Goal: Task Accomplishment & Management: Manage account settings

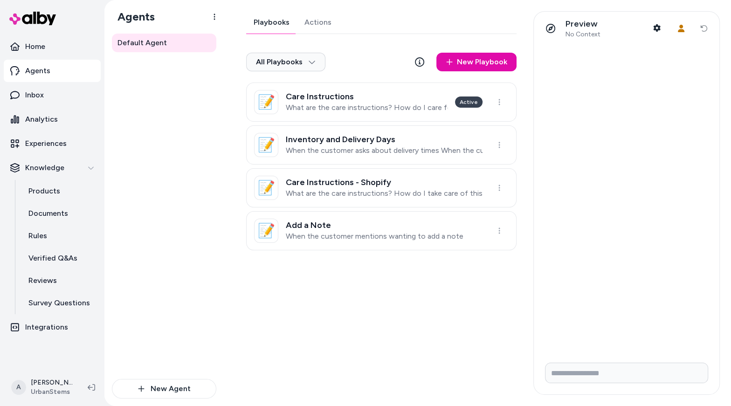
click at [193, 247] on div "Default Agent" at bounding box center [164, 206] width 104 height 345
click at [379, 306] on div "Playbooks Actions All Playbooks New Playbook 📝 Care Instructions What are the c…" at bounding box center [378, 203] width 287 height 384
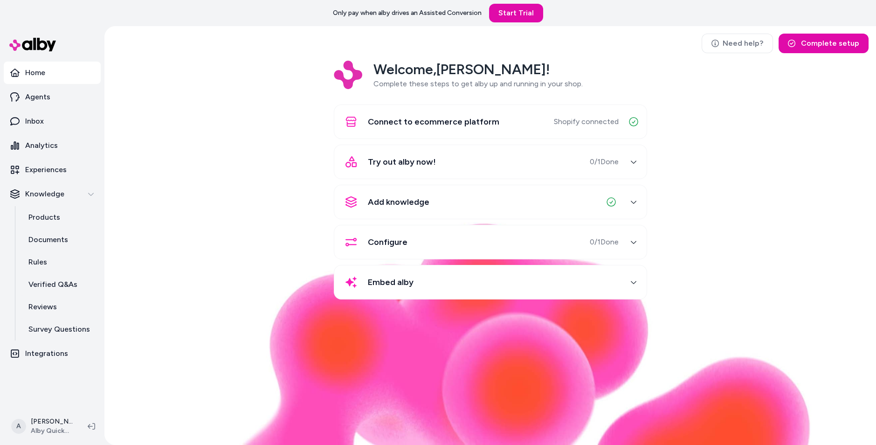
click at [246, 237] on div "Welcome, [PERSON_NAME] ! Complete these steps to get alby up and running in you…" at bounding box center [490, 187] width 757 height 252
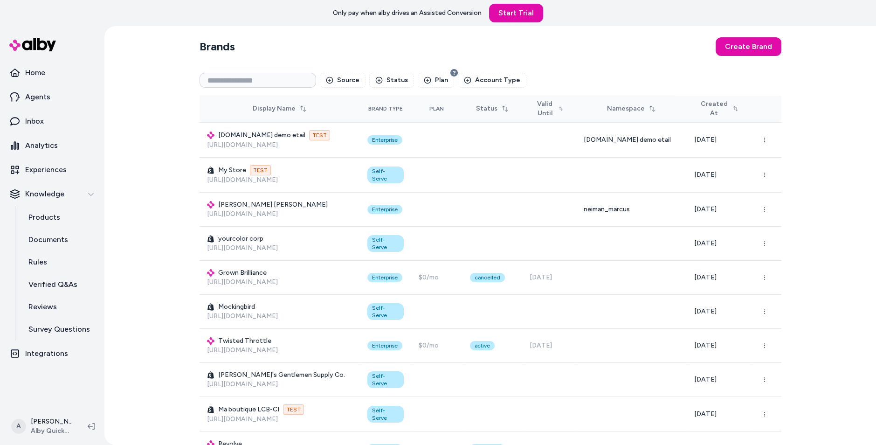
click at [203, 138] on td "fun.com demo etail TEST https://www.fun.com/" at bounding box center [280, 140] width 160 height 35
click at [263, 81] on input at bounding box center [258, 80] width 117 height 15
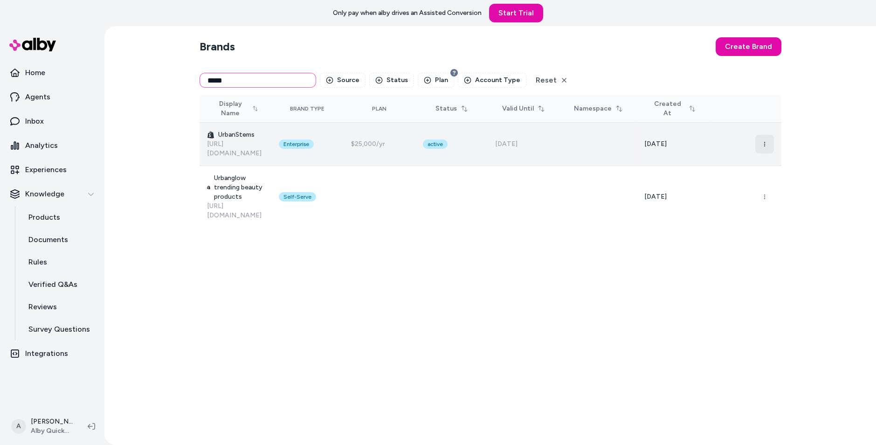
type input "*****"
click at [768, 135] on button "button" at bounding box center [764, 144] width 19 height 19
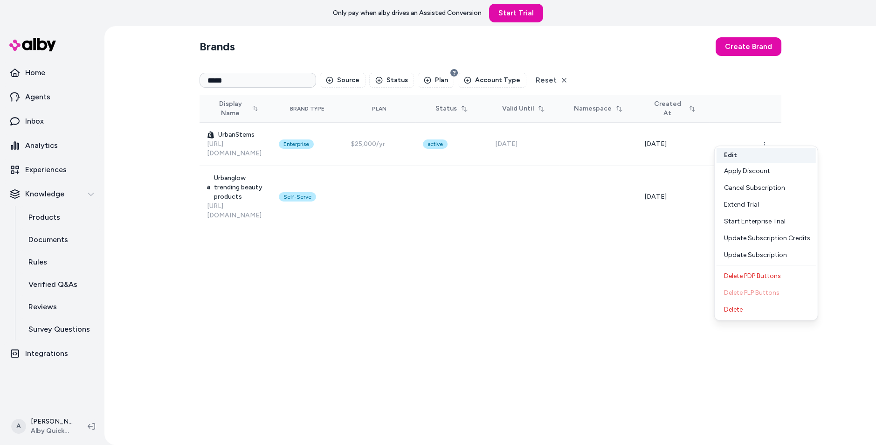
click at [765, 158] on button "Edit" at bounding box center [766, 155] width 99 height 15
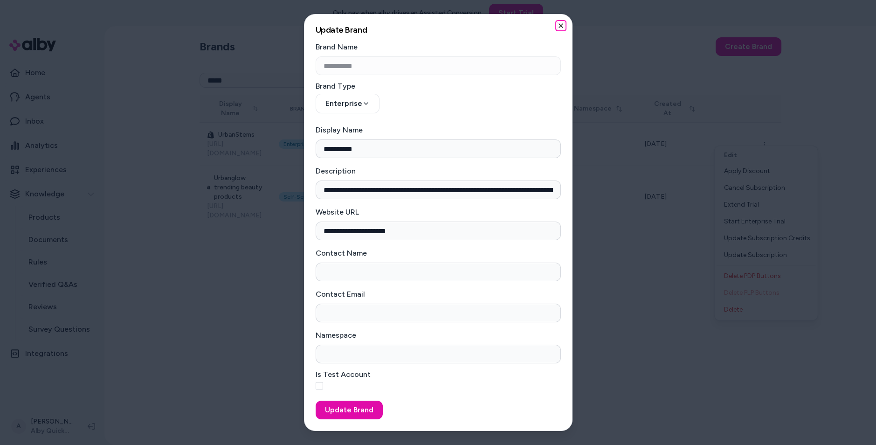
click at [559, 22] on icon "button" at bounding box center [560, 25] width 7 height 7
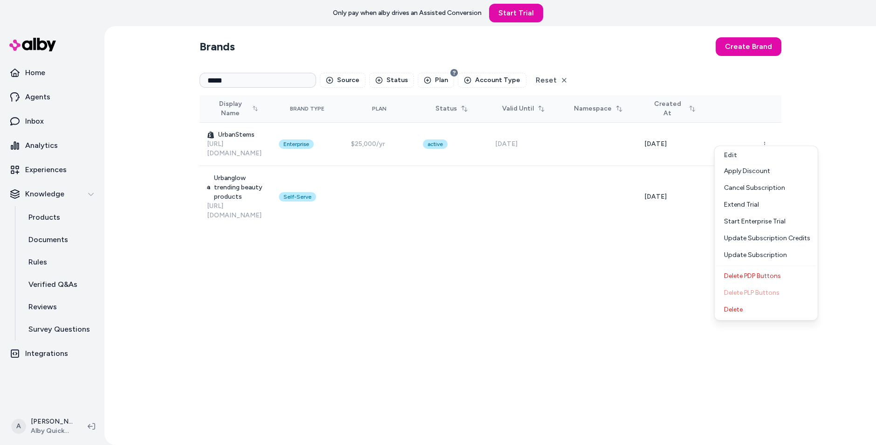
click at [514, 243] on div "Brands Create Brand ***** Source Status Plan Account Type Reset Display Name Br…" at bounding box center [490, 235] width 597 height 419
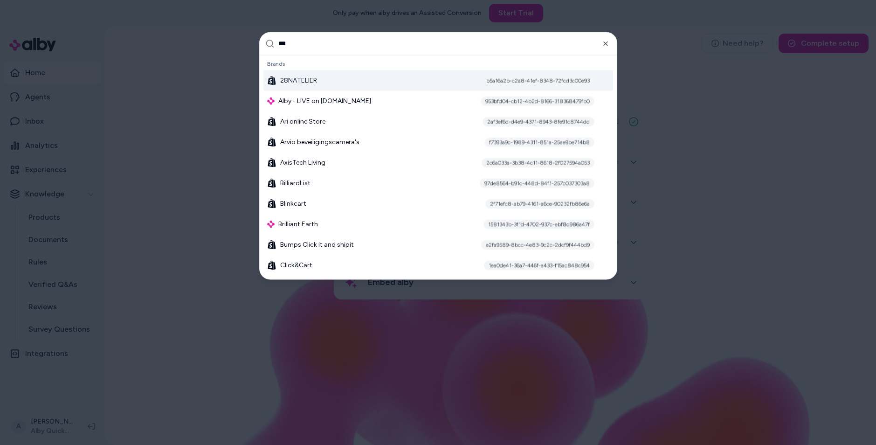
type input "****"
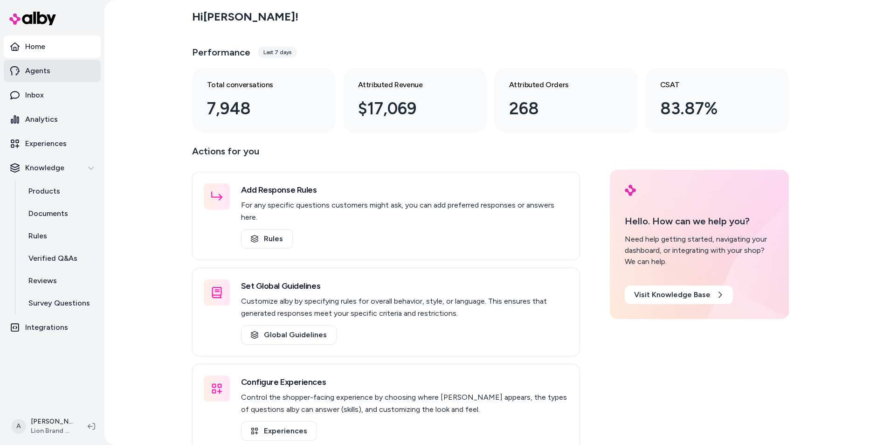
click at [39, 73] on p "Agents" at bounding box center [37, 70] width 25 height 11
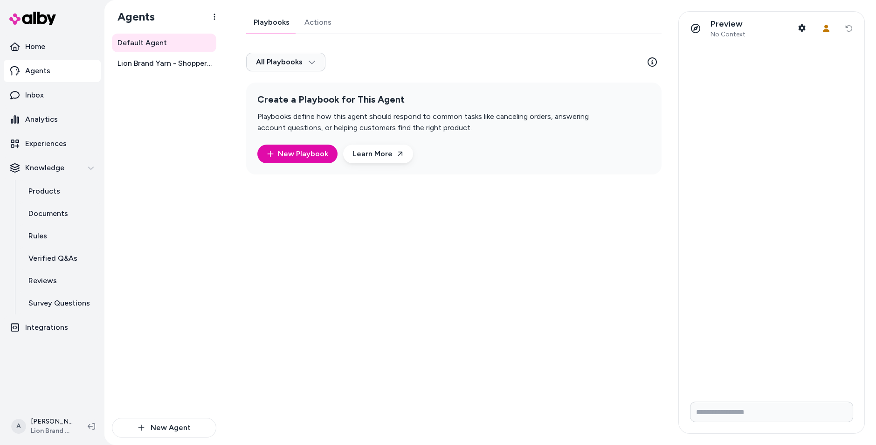
click at [318, 20] on link "Actions" at bounding box center [318, 22] width 42 height 22
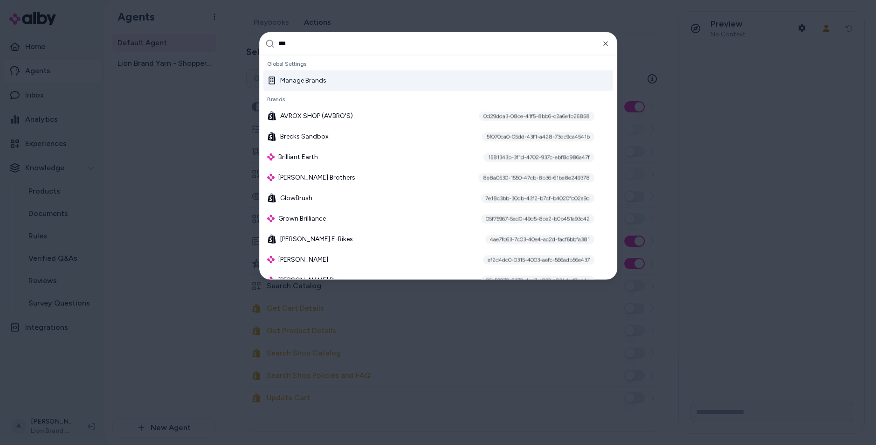
type input "****"
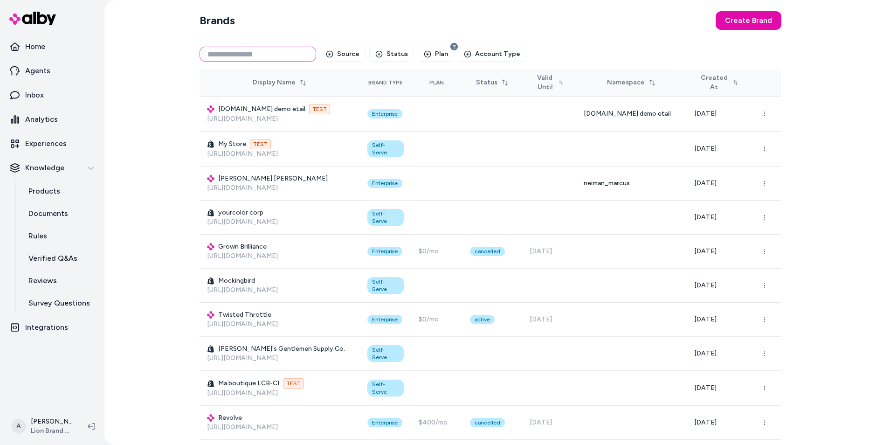
click at [250, 58] on input at bounding box center [258, 54] width 117 height 15
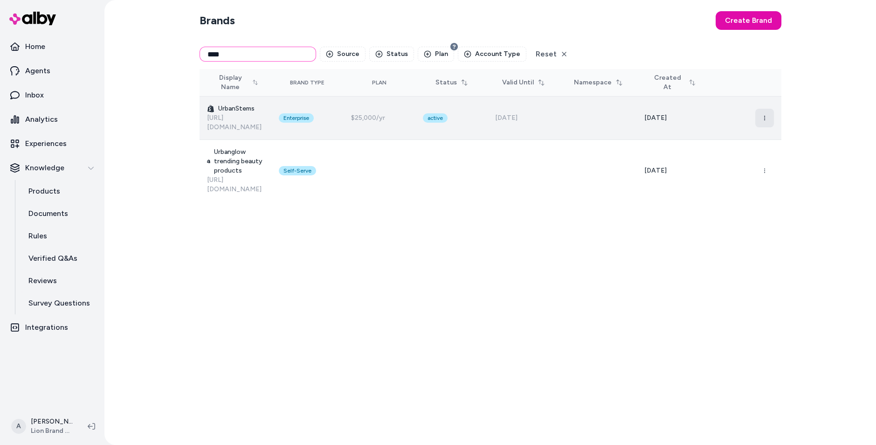
type input "****"
click at [762, 115] on icon "button" at bounding box center [765, 118] width 6 height 6
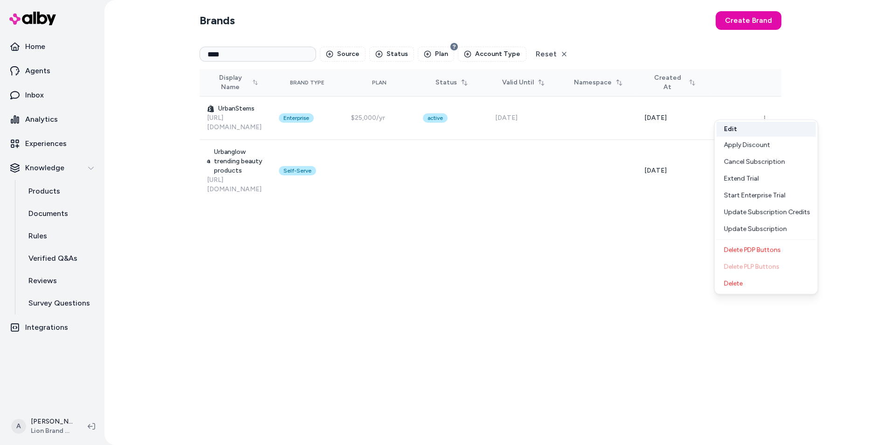
click at [759, 125] on button "Edit" at bounding box center [766, 129] width 99 height 15
click at [784, 177] on div "Extend Trial" at bounding box center [766, 178] width 99 height 17
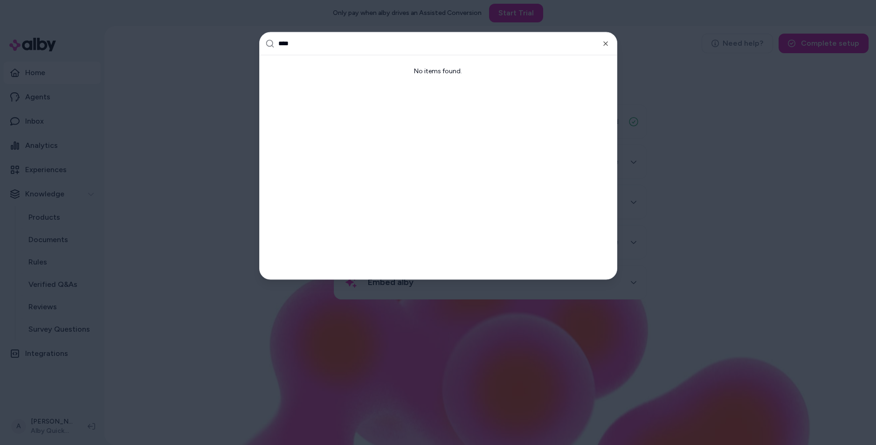
type input "*****"
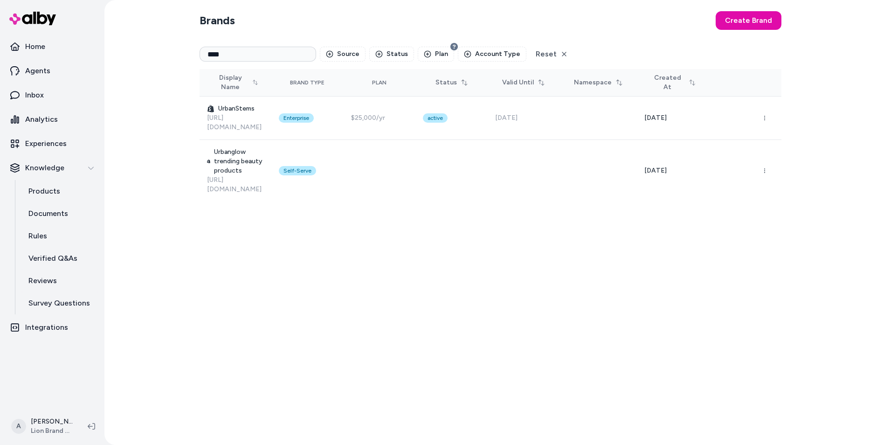
click at [493, 303] on div "Brands Create Brand **** Source Status Plan Account Type Reset Display Name Bra…" at bounding box center [490, 222] width 597 height 445
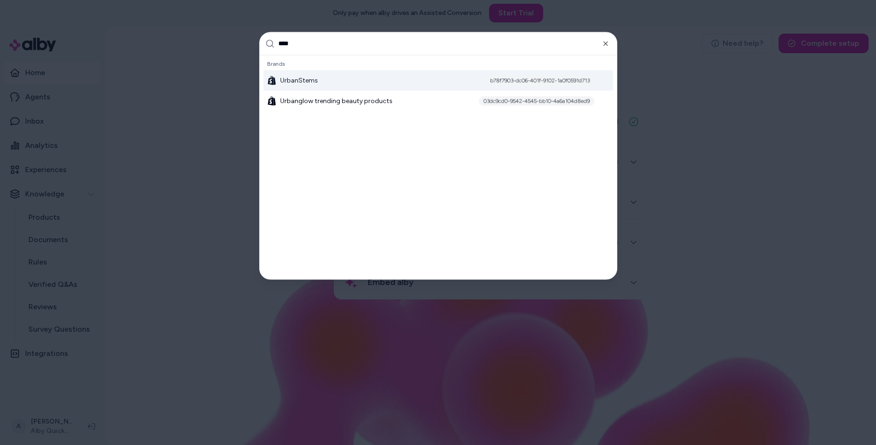
type input "*****"
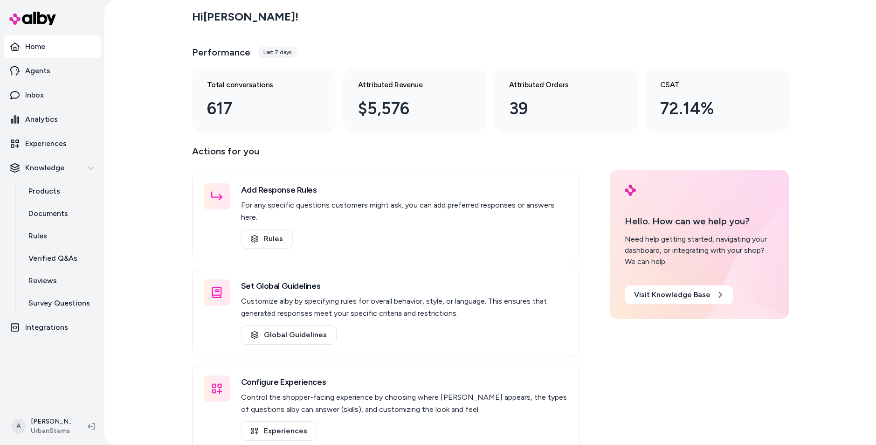
click at [133, 128] on div "Hi Andrew ! Performance Last 7 days Total conversations 617 Attributed Revenue …" at bounding box center [490, 222] width 772 height 445
click at [52, 115] on p "Analytics" at bounding box center [41, 119] width 33 height 11
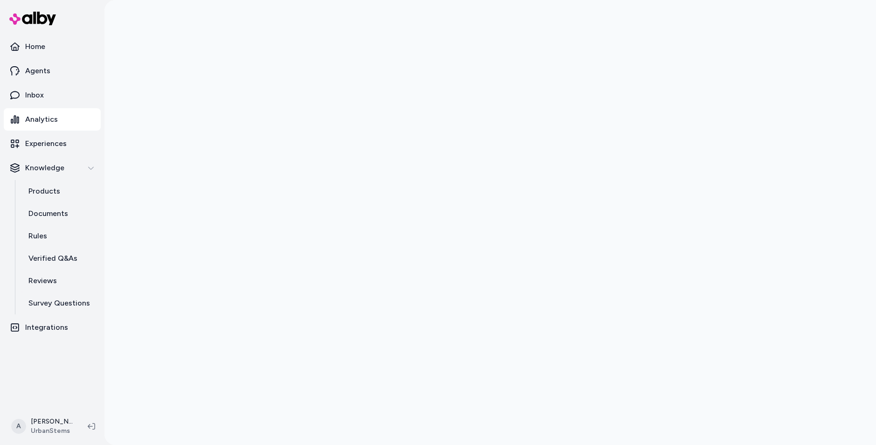
click at [148, 106] on div at bounding box center [490, 222] width 772 height 445
click at [142, 172] on div at bounding box center [490, 222] width 772 height 445
click at [148, 57] on div at bounding box center [490, 222] width 772 height 445
click at [64, 187] on link "Products" at bounding box center [60, 191] width 82 height 22
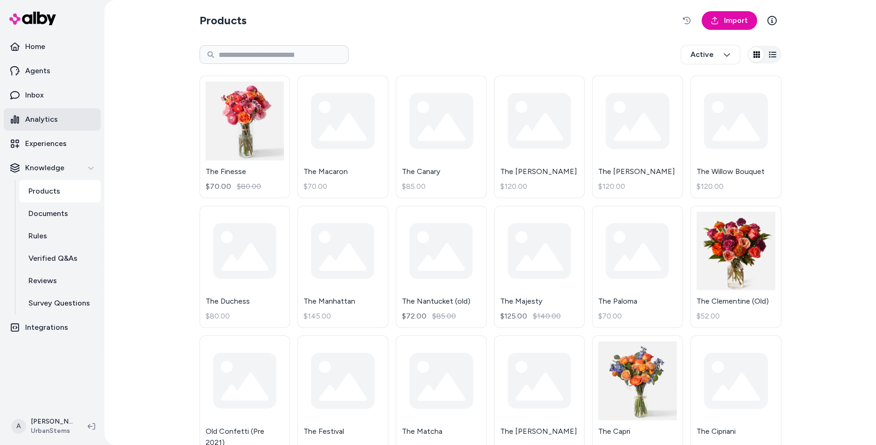
click at [67, 121] on link "Analytics" at bounding box center [52, 119] width 97 height 22
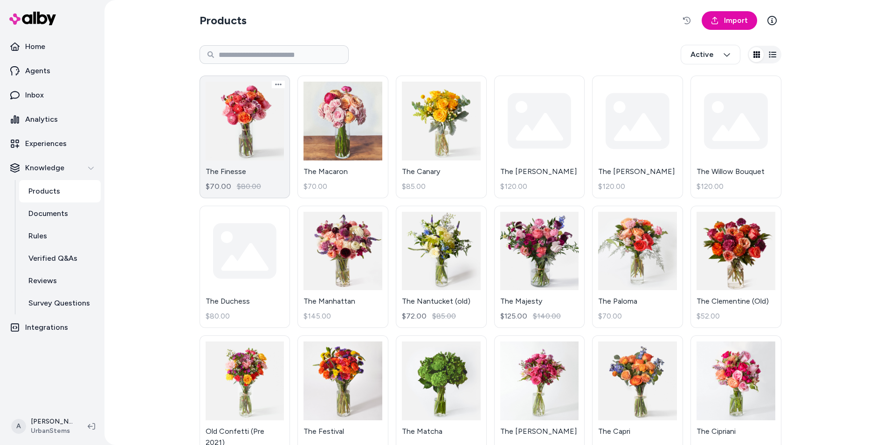
click at [211, 170] on link "The Finesse $70.00 $80.00" at bounding box center [245, 137] width 91 height 123
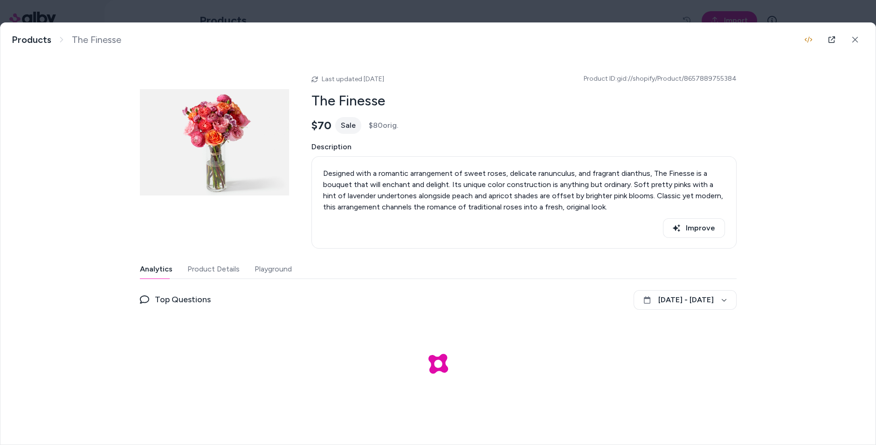
click at [270, 269] on button "Playground" at bounding box center [273, 269] width 37 height 19
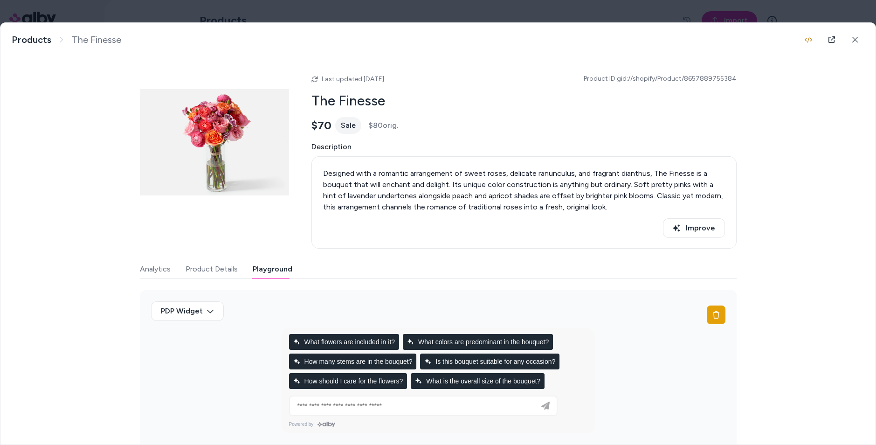
scroll to position [45, 0]
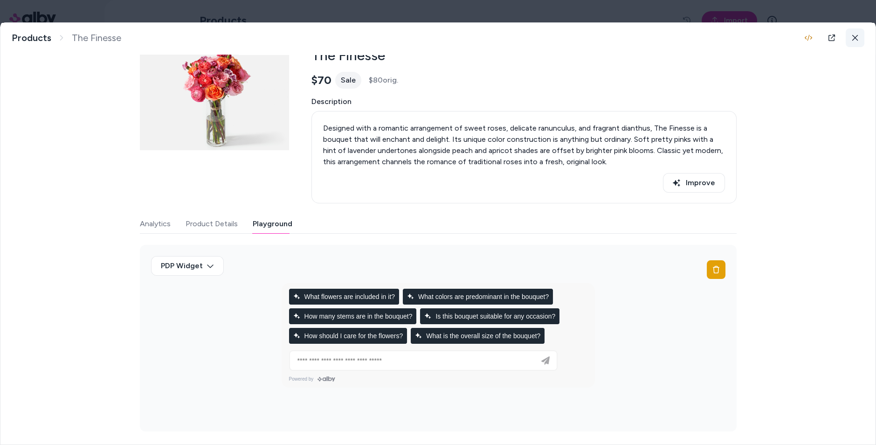
click at [857, 40] on icon at bounding box center [855, 37] width 7 height 7
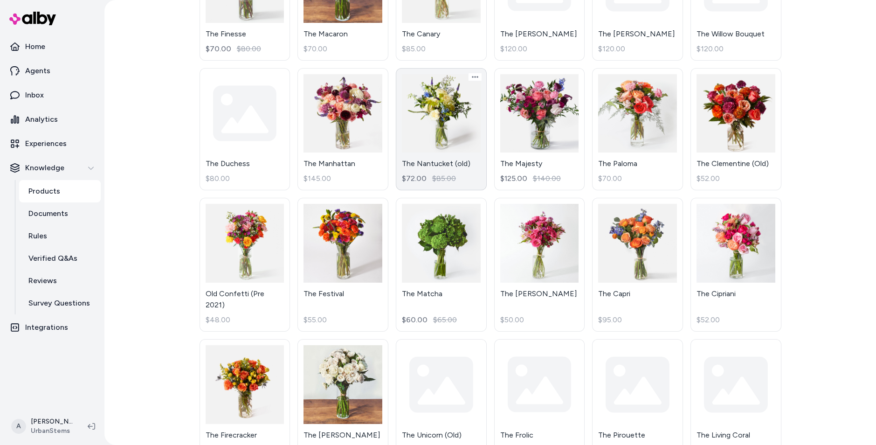
scroll to position [138, 0]
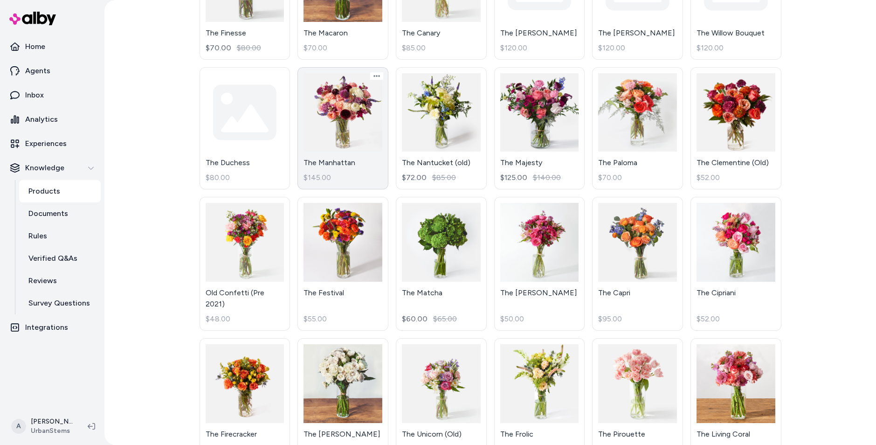
click at [350, 138] on link "The Manhattan $145.00" at bounding box center [342, 128] width 91 height 123
click at [318, 45] on html "Home Agents Inbox Analytics Experiences Knowledge Products Documents Rules Veri…" at bounding box center [438, 222] width 876 height 445
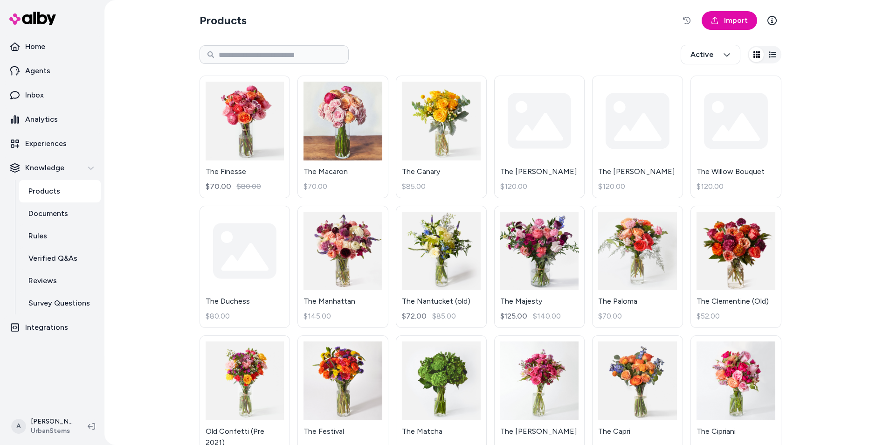
click at [321, 66] on div "Active" at bounding box center [491, 54] width 582 height 31
click at [321, 43] on div "Active" at bounding box center [491, 54] width 582 height 31
click at [323, 56] on input at bounding box center [274, 54] width 149 height 19
type input "**********"
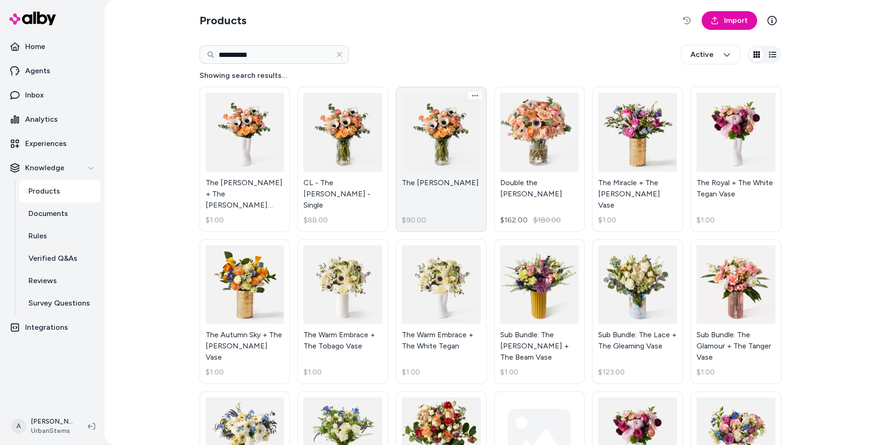
click at [458, 148] on link "The Margot $90.00" at bounding box center [441, 159] width 91 height 145
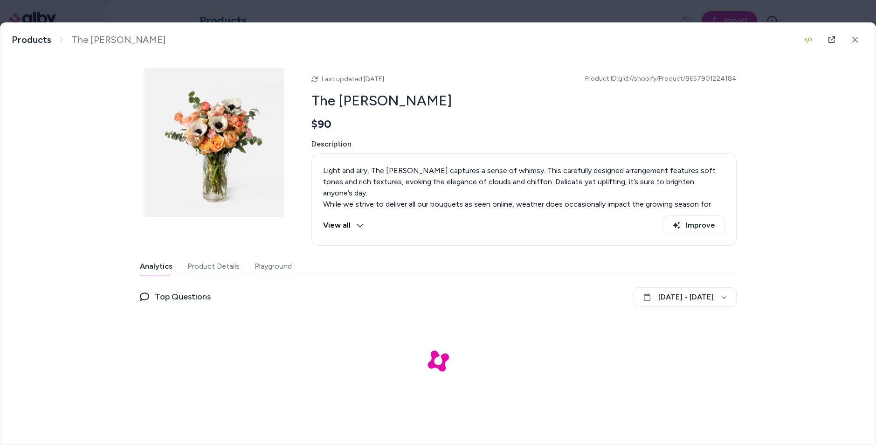
click at [219, 263] on button "Product Details" at bounding box center [213, 266] width 52 height 19
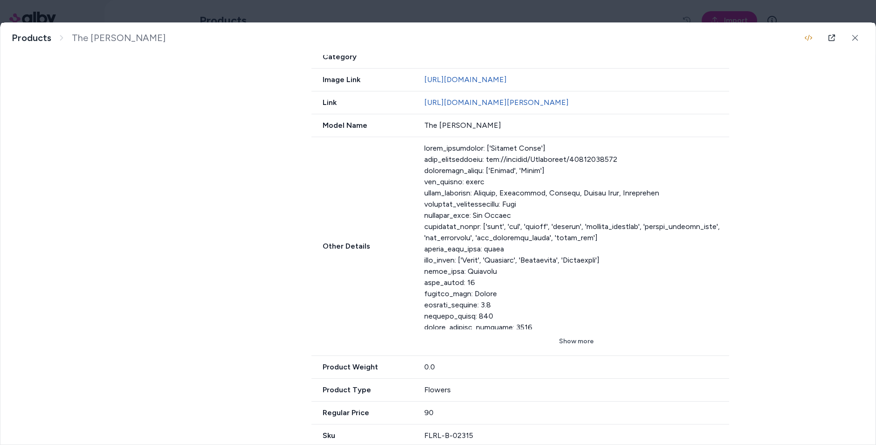
scroll to position [537, 0]
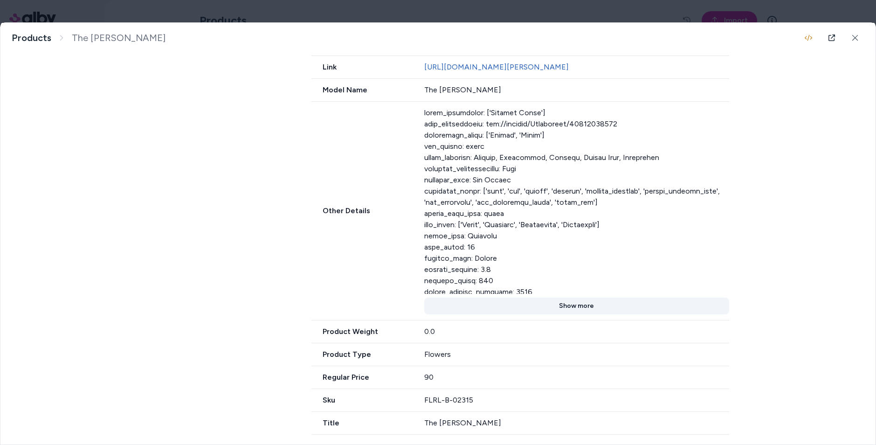
click at [586, 298] on button "Show more" at bounding box center [576, 305] width 305 height 17
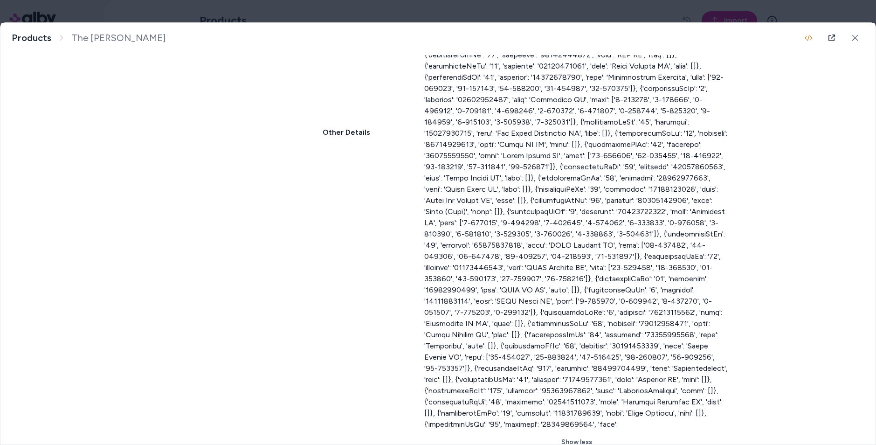
scroll to position [954, 0]
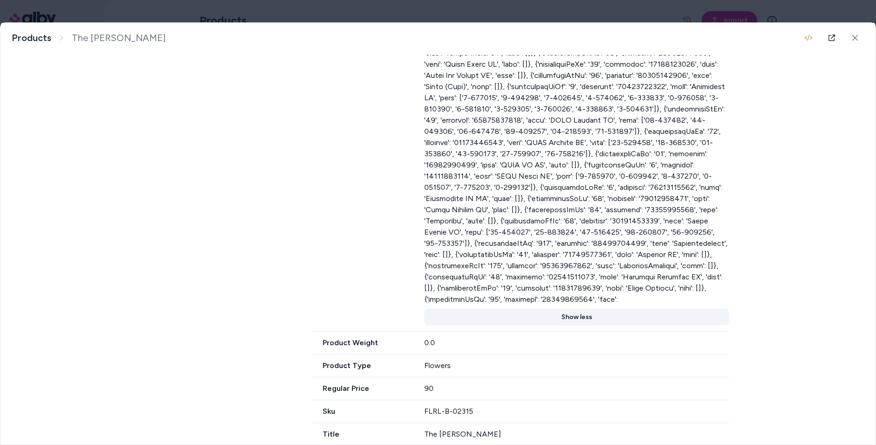
click at [571, 309] on button "Show less" at bounding box center [576, 317] width 305 height 17
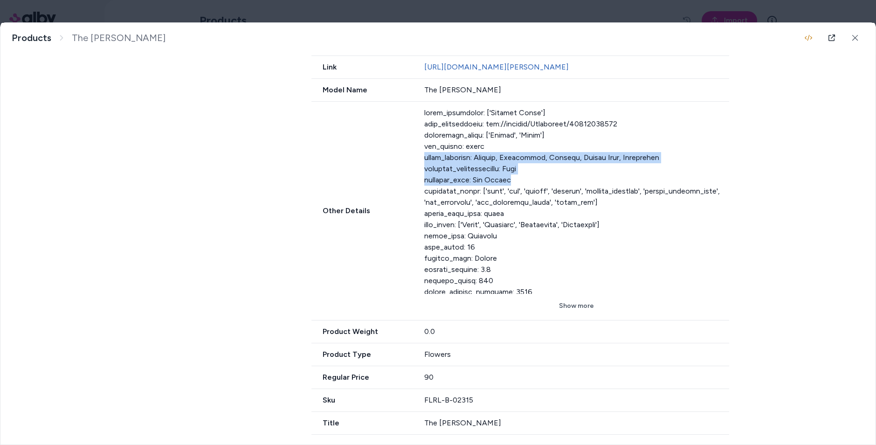
drag, startPoint x: 424, startPoint y: 156, endPoint x: 637, endPoint y: 179, distance: 214.3
click at [637, 179] on div at bounding box center [576, 200] width 305 height 186
click at [587, 305] on button "Show more" at bounding box center [576, 305] width 305 height 17
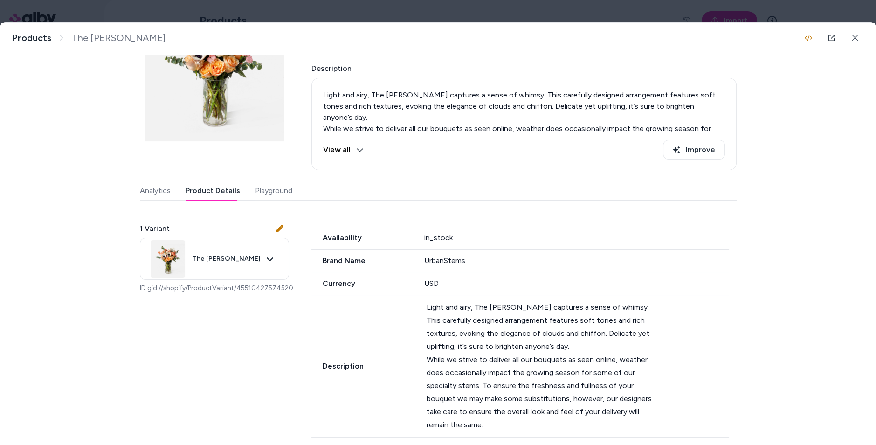
scroll to position [69, 0]
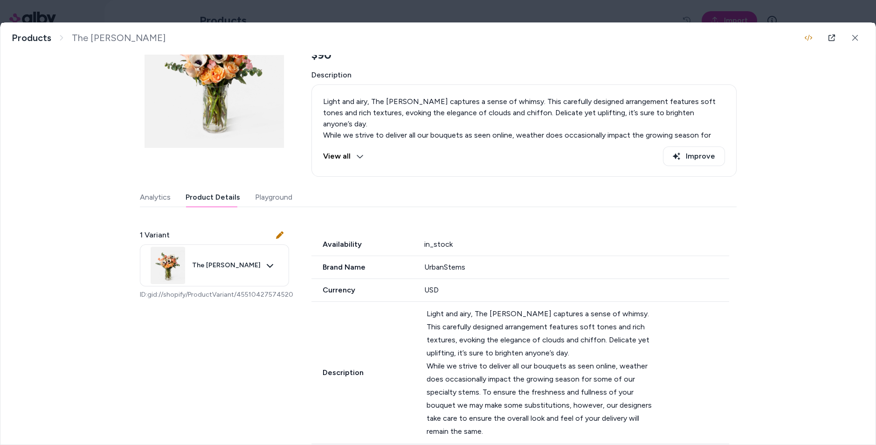
click at [349, 151] on button "View all" at bounding box center [343, 156] width 41 height 20
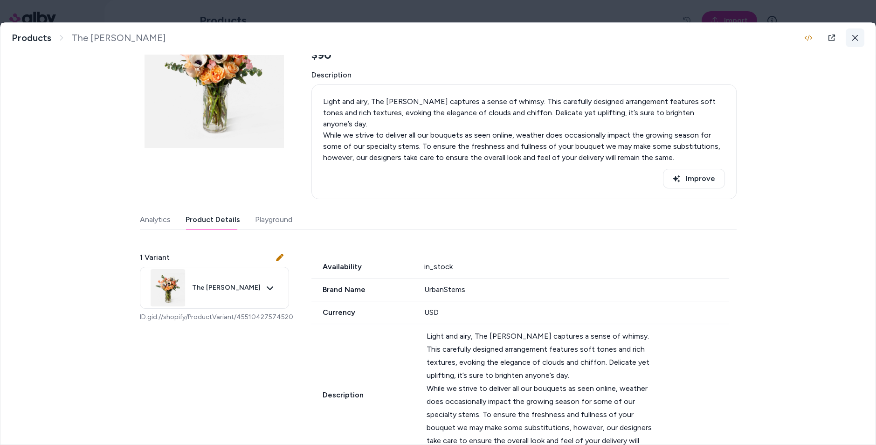
click at [856, 41] on button at bounding box center [855, 37] width 19 height 19
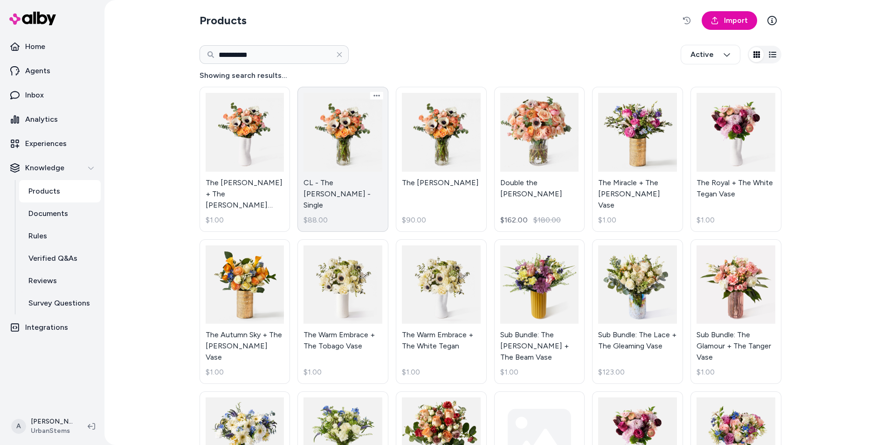
click at [349, 144] on link "CL - The Margot - Single $88.00" at bounding box center [342, 159] width 91 height 145
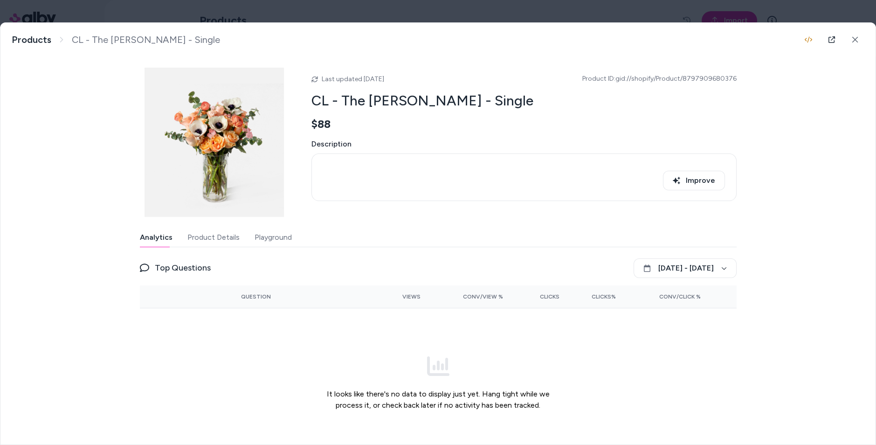
click at [211, 236] on button "Product Details" at bounding box center [213, 237] width 52 height 19
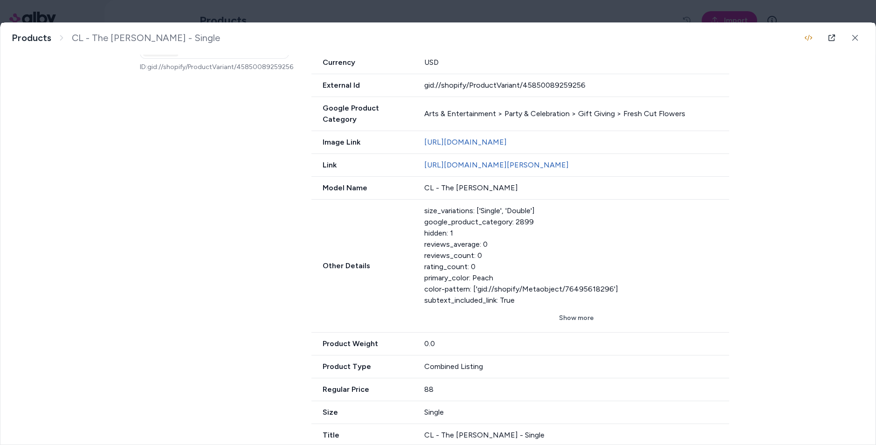
scroll to position [268, 0]
click at [581, 316] on button "Show more" at bounding box center [576, 317] width 305 height 17
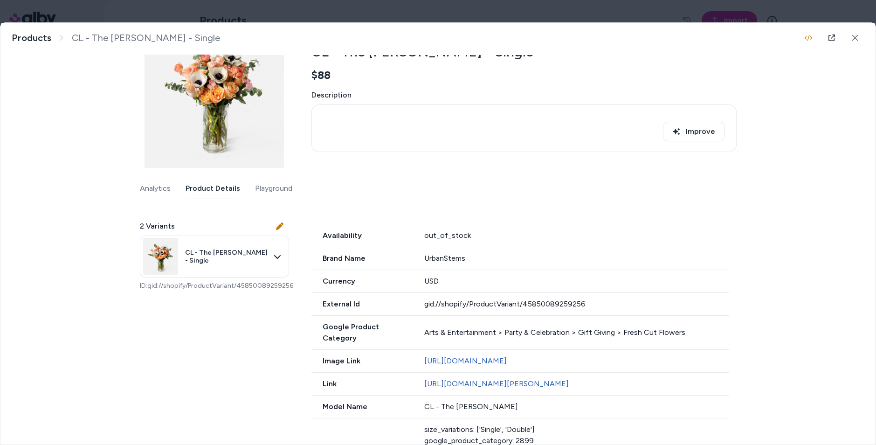
scroll to position [48, 0]
click at [537, 245] on div "Availability out_of_stock" at bounding box center [520, 236] width 418 height 23
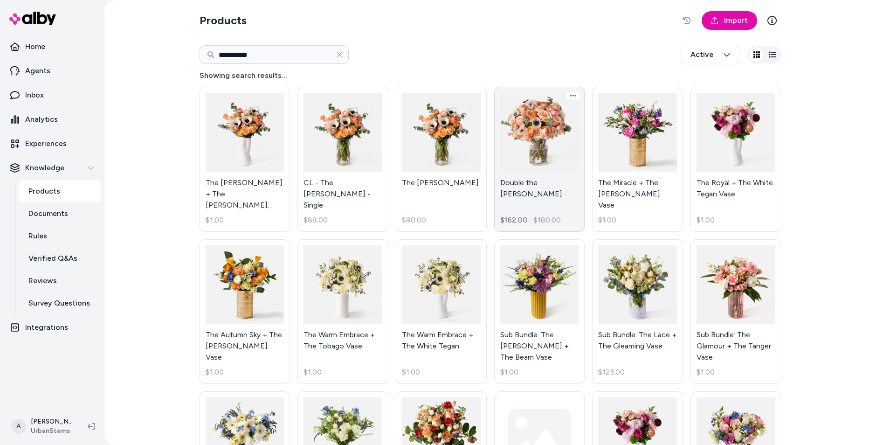
click at [510, 172] on link "Double the Margot $162.00 $180.00" at bounding box center [539, 159] width 91 height 145
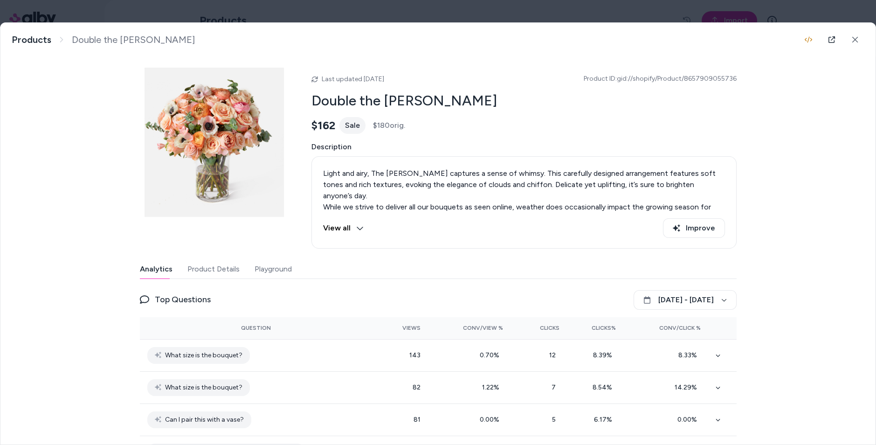
click at [197, 273] on button "Product Details" at bounding box center [213, 269] width 52 height 19
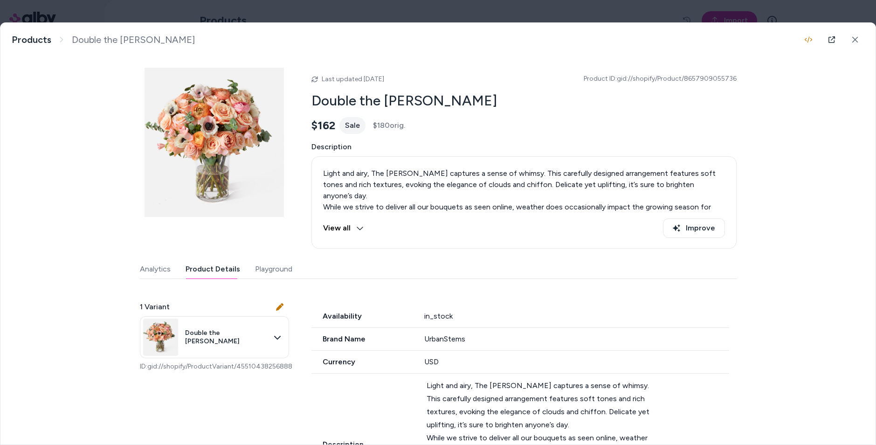
click at [175, 273] on div "Analytics Product Details Playground" at bounding box center [438, 269] width 597 height 19
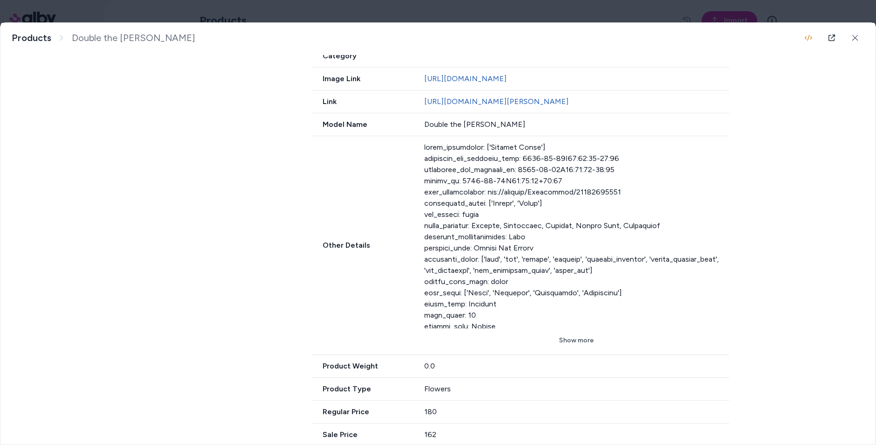
scroll to position [505, 0]
click at [582, 342] on button "Show more" at bounding box center [576, 339] width 305 height 17
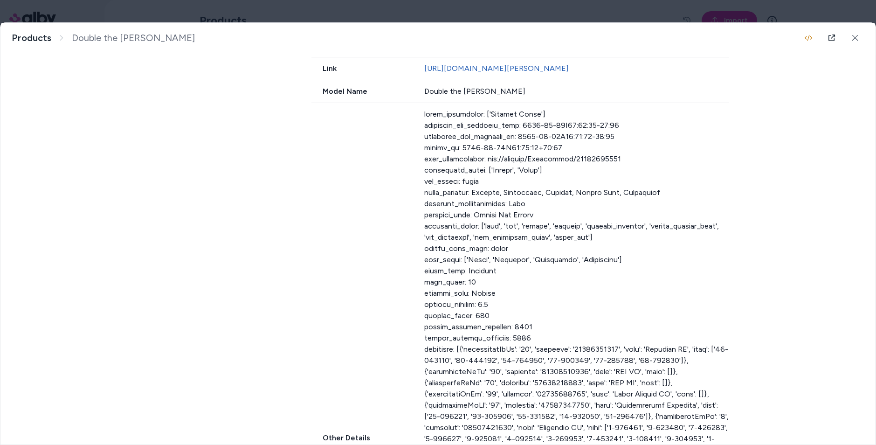
scroll to position [565, 0]
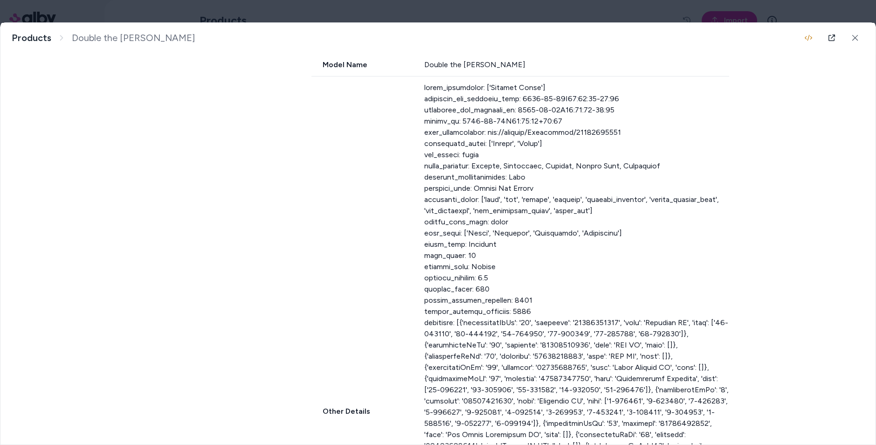
click at [439, 192] on div at bounding box center [576, 401] width 305 height 638
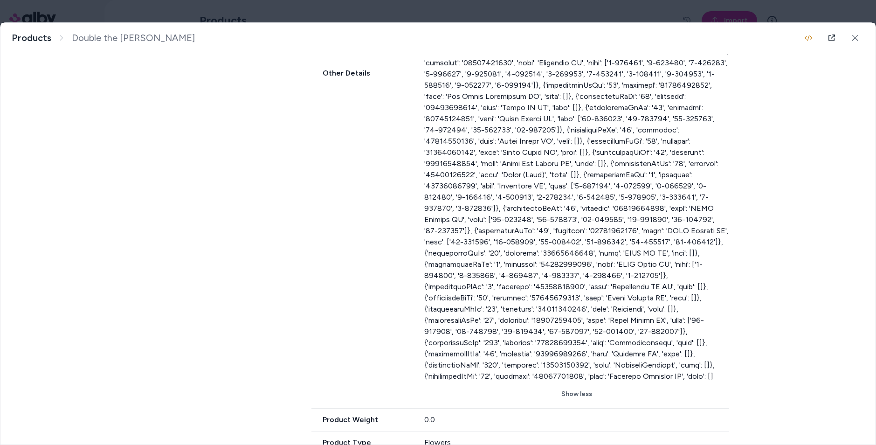
scroll to position [1002, 0]
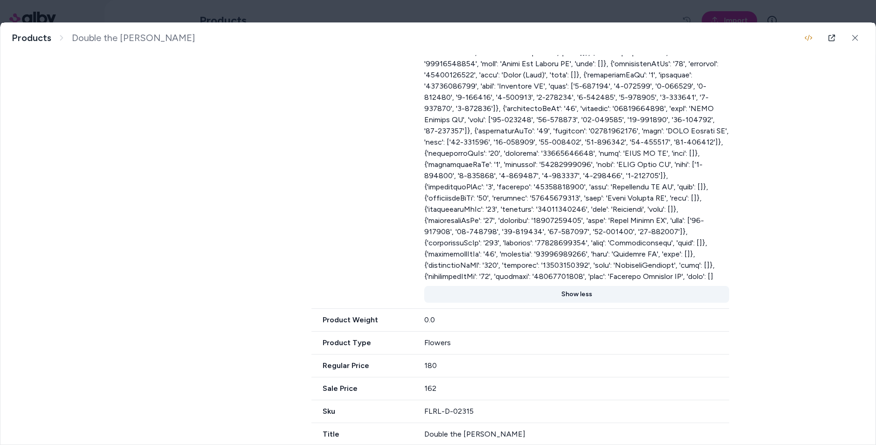
click at [558, 286] on button "Show less" at bounding box center [576, 294] width 305 height 17
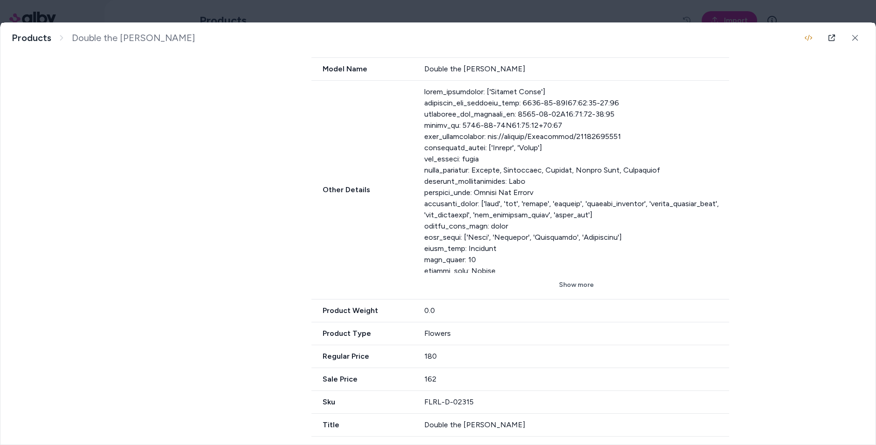
scroll to position [562, 0]
click at [589, 389] on div "Sku FLRL-D-02315" at bounding box center [520, 400] width 418 height 23
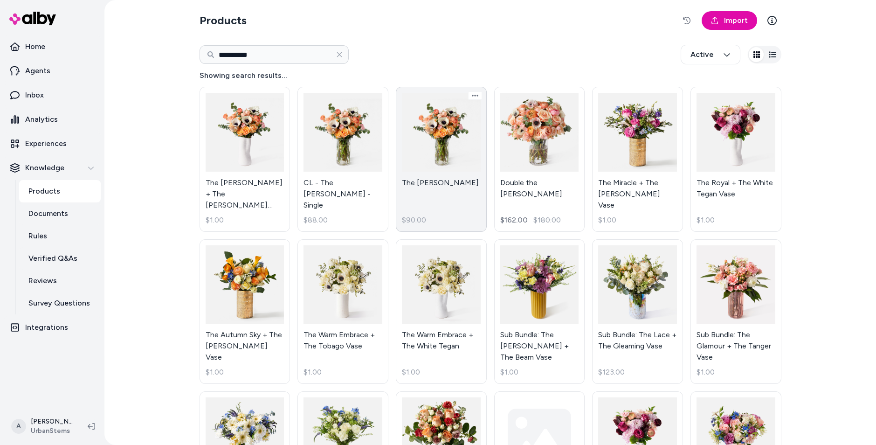
click at [467, 108] on link "The Margot $90.00" at bounding box center [441, 159] width 91 height 145
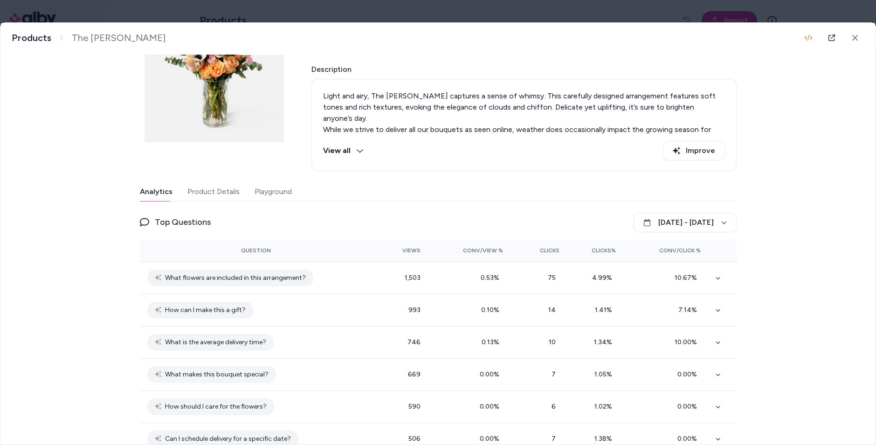
scroll to position [74, 0]
click at [340, 149] on button "View all" at bounding box center [343, 152] width 41 height 20
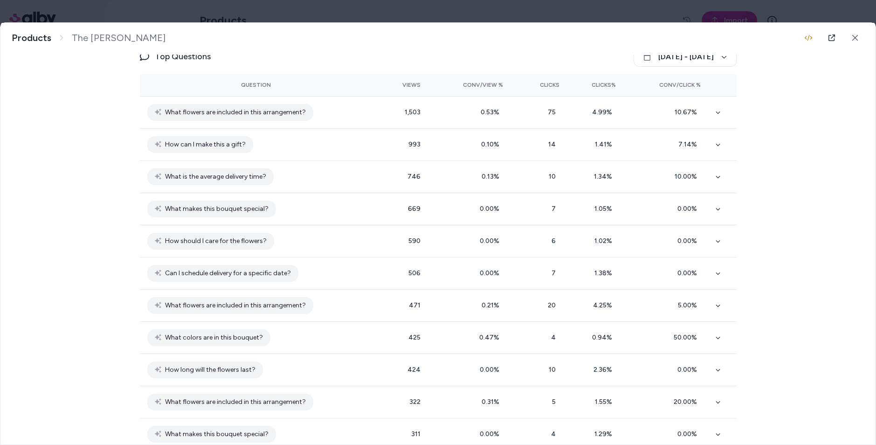
scroll to position [0, 0]
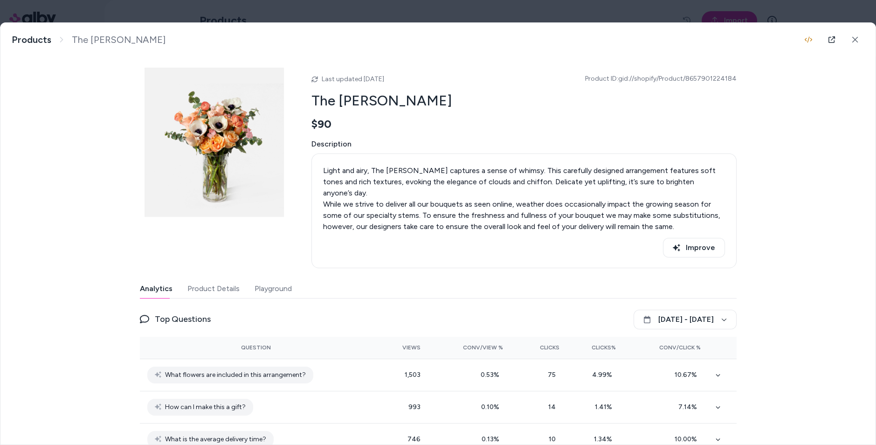
click at [222, 279] on button "Product Details" at bounding box center [213, 288] width 52 height 19
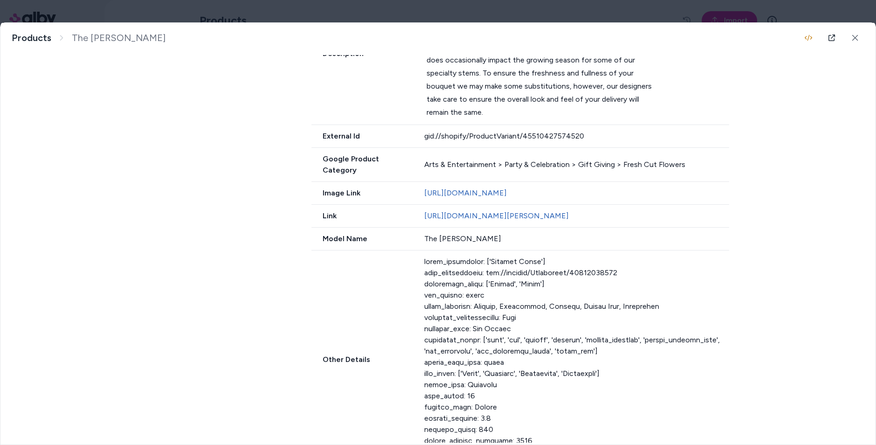
scroll to position [426, 0]
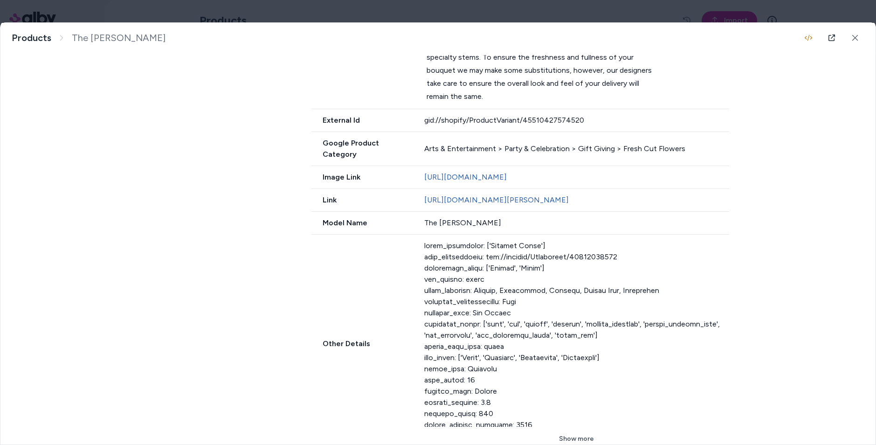
click at [484, 290] on div at bounding box center [576, 333] width 305 height 186
drag, startPoint x: 523, startPoint y: 289, endPoint x: 392, endPoint y: 276, distance: 131.6
click at [392, 276] on div "Other Details Show more" at bounding box center [520, 343] width 418 height 219
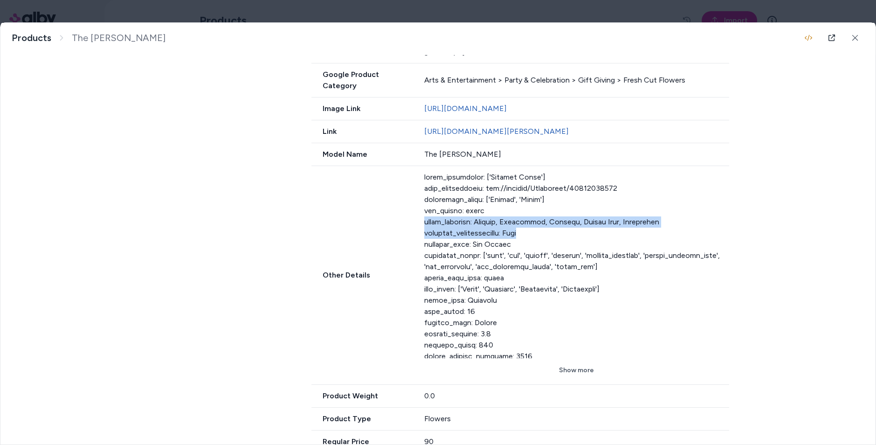
scroll to position [499, 0]
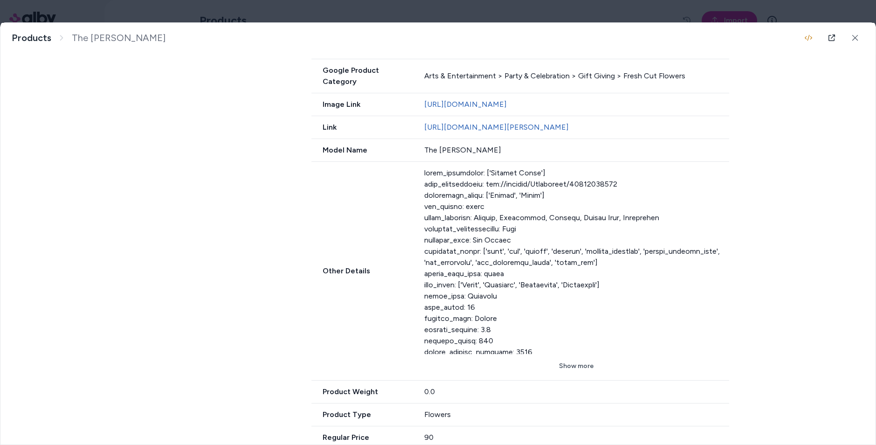
click at [567, 340] on div "Show more" at bounding box center [576, 270] width 305 height 207
click at [574, 358] on button "Show more" at bounding box center [576, 366] width 305 height 17
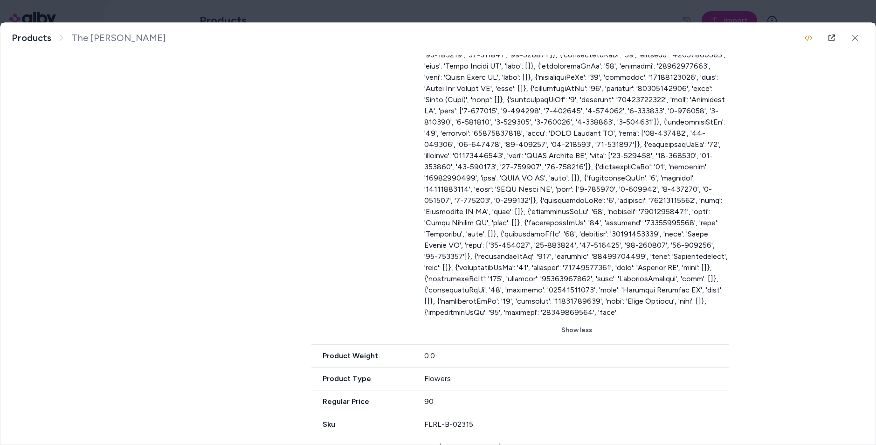
scroll to position [965, 0]
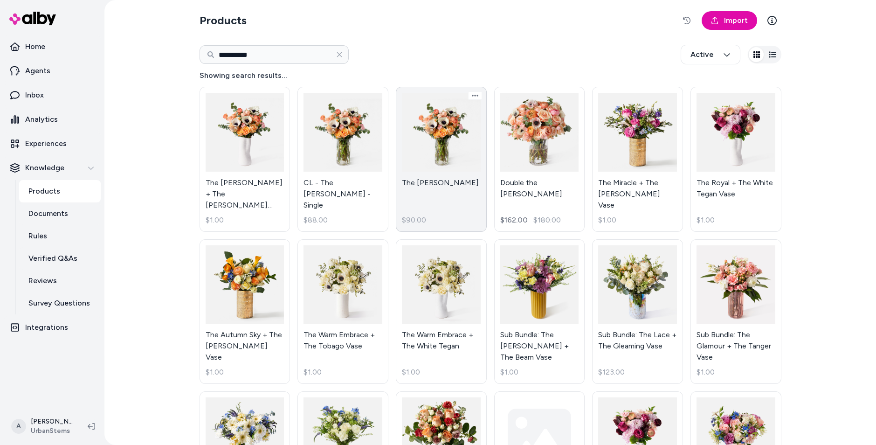
click at [420, 153] on link "The Margot $90.00" at bounding box center [441, 159] width 91 height 145
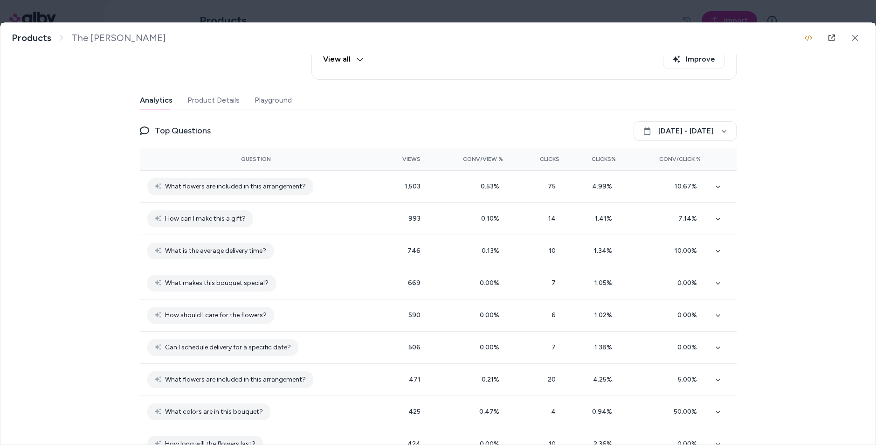
scroll to position [164, 0]
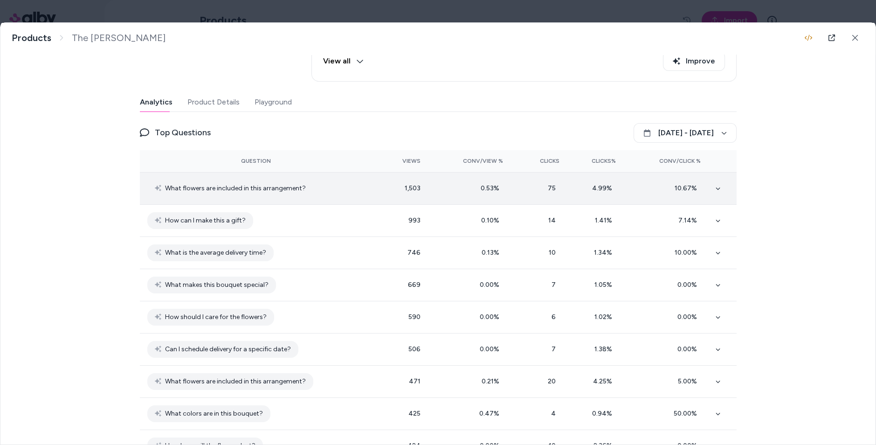
click at [622, 197] on td "4.99 %" at bounding box center [595, 188] width 56 height 32
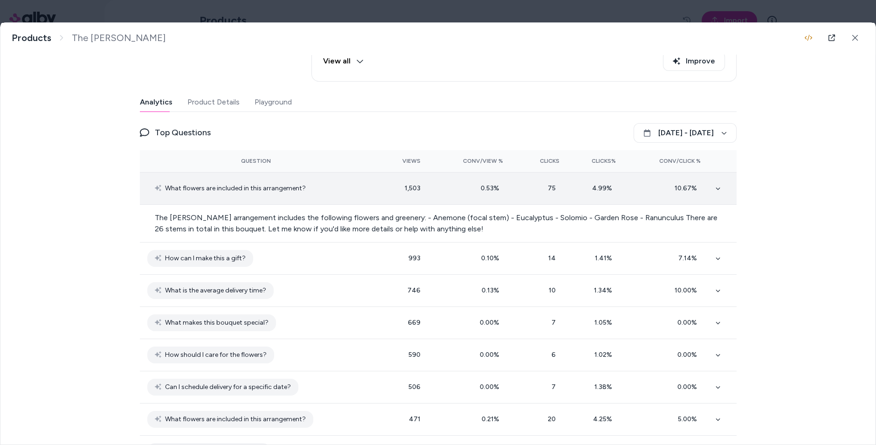
click at [622, 196] on td "4.99 %" at bounding box center [595, 188] width 56 height 32
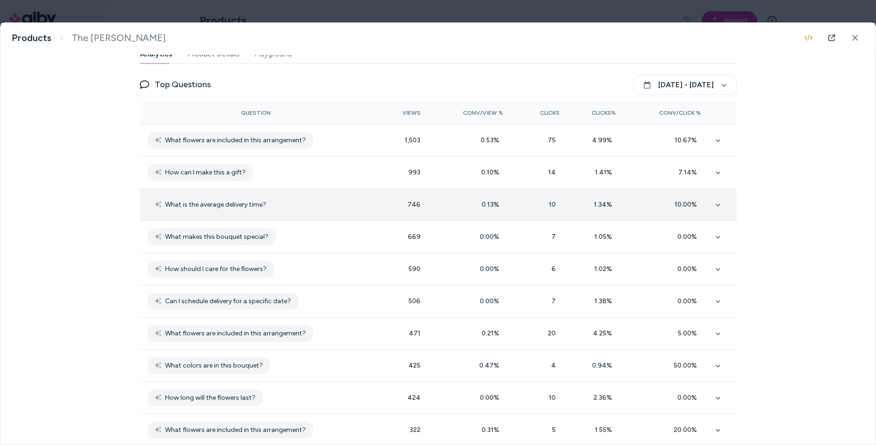
scroll to position [207, 0]
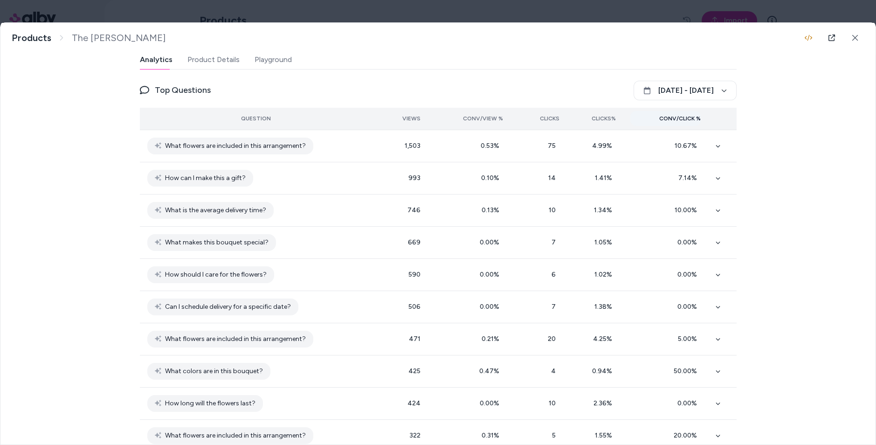
click at [685, 116] on span "Conv/Click %" at bounding box center [679, 118] width 41 height 7
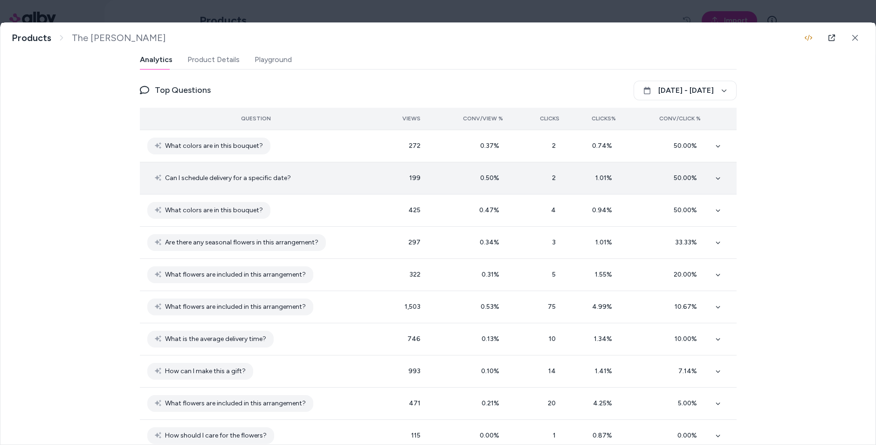
click at [649, 177] on div "50.00 %" at bounding box center [665, 177] width 70 height 9
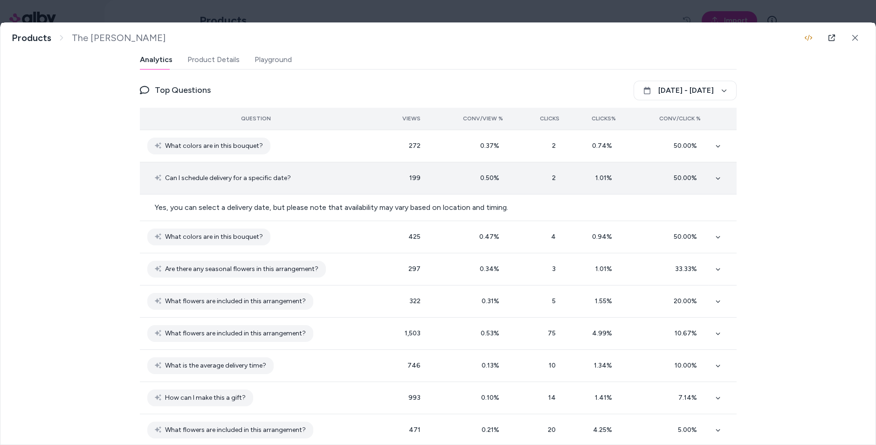
click at [649, 177] on div "50.00 %" at bounding box center [665, 177] width 70 height 9
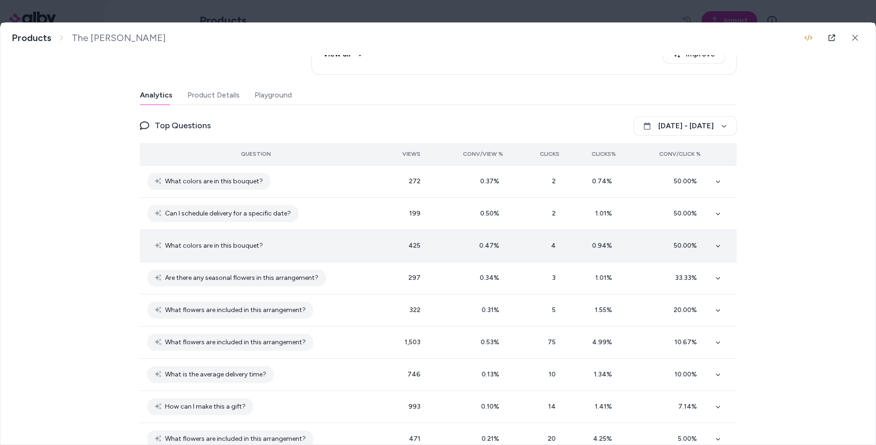
scroll to position [170, 0]
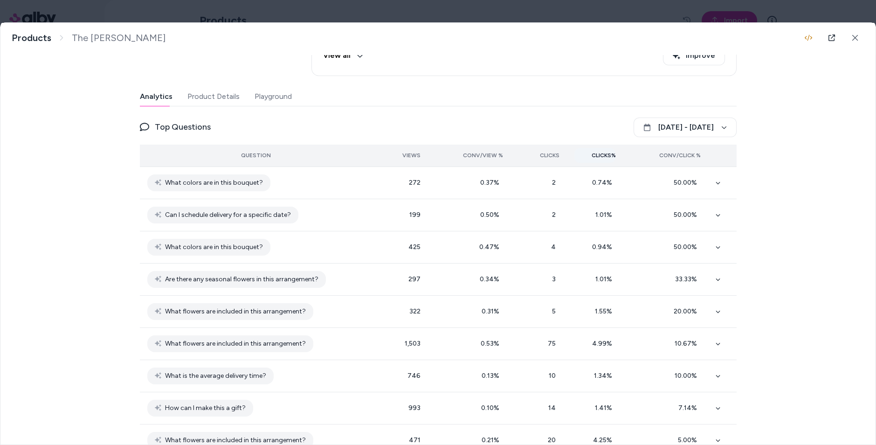
click at [602, 150] on button "Clicks%" at bounding box center [594, 155] width 41 height 15
click at [488, 152] on span "Conv/View %" at bounding box center [483, 155] width 40 height 7
click at [855, 41] on button at bounding box center [855, 37] width 19 height 19
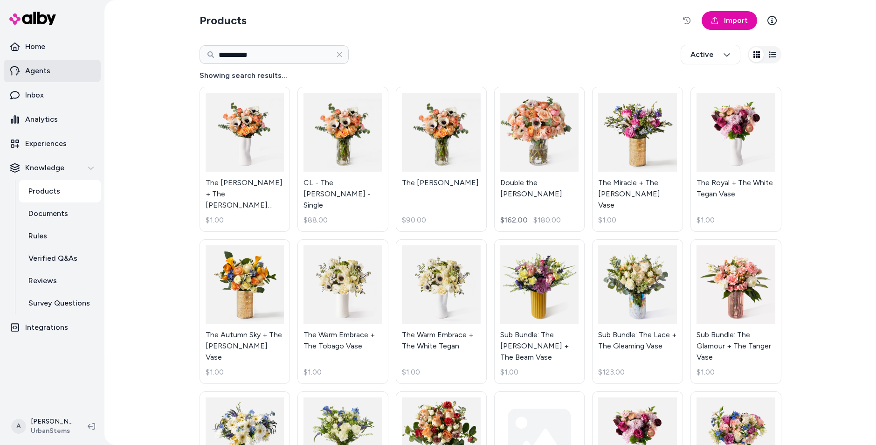
click at [58, 73] on link "Agents" at bounding box center [52, 71] width 97 height 22
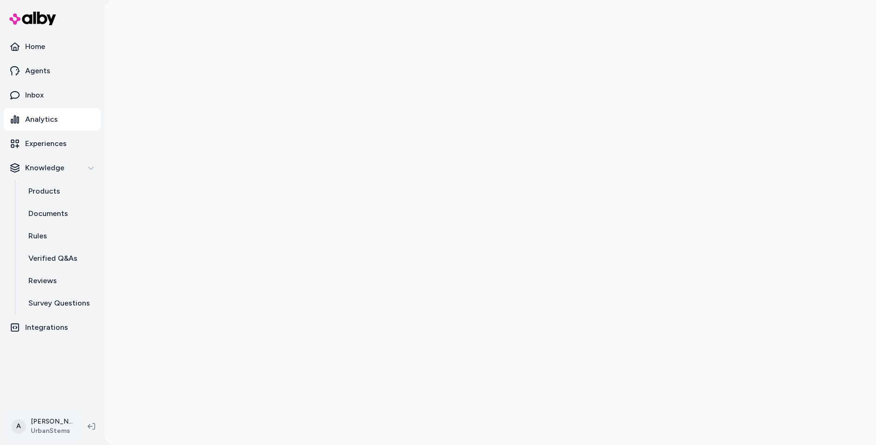
click at [47, 417] on html "Home Agents Inbox Analytics Experiences Knowledge Products Documents Rules Veri…" at bounding box center [438, 222] width 876 height 445
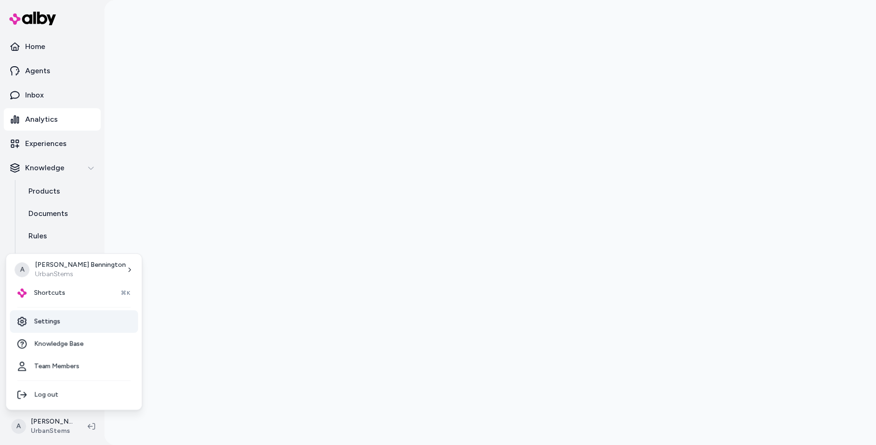
click at [67, 319] on link "Settings" at bounding box center [74, 321] width 128 height 22
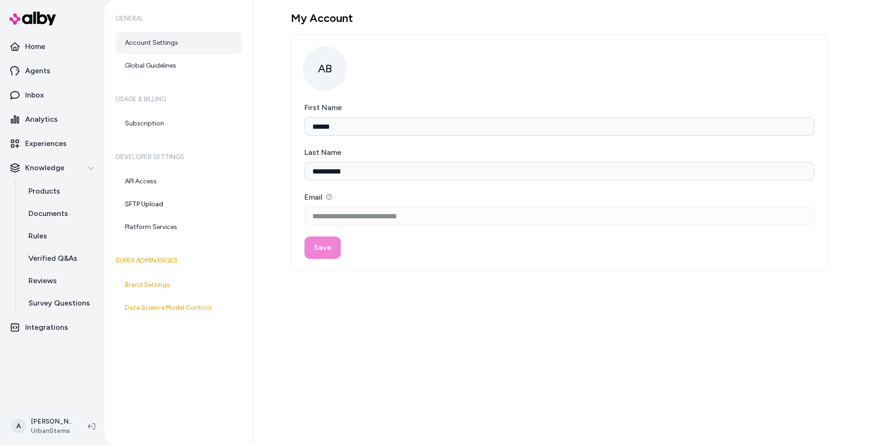
click at [53, 421] on html "**********" at bounding box center [438, 222] width 876 height 445
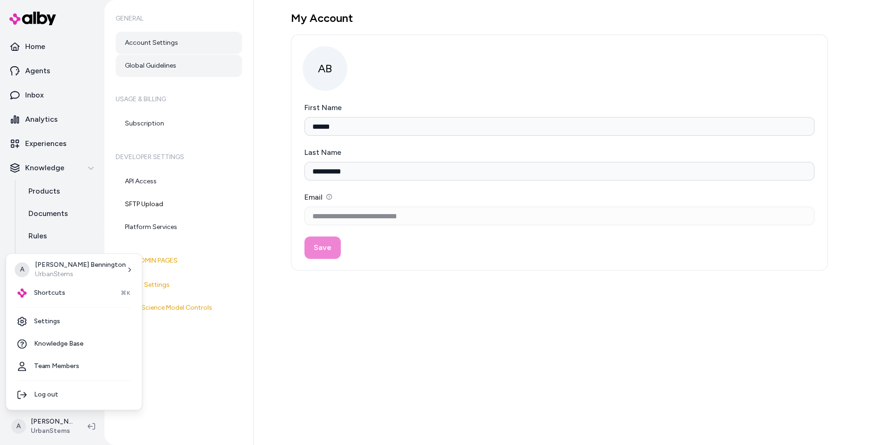
click at [189, 69] on html "**********" at bounding box center [438, 222] width 876 height 445
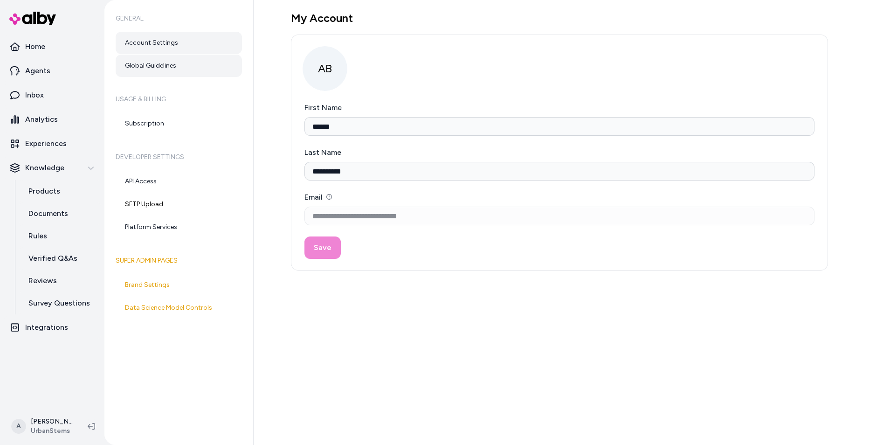
click at [186, 69] on link "Global Guidelines" at bounding box center [179, 66] width 126 height 22
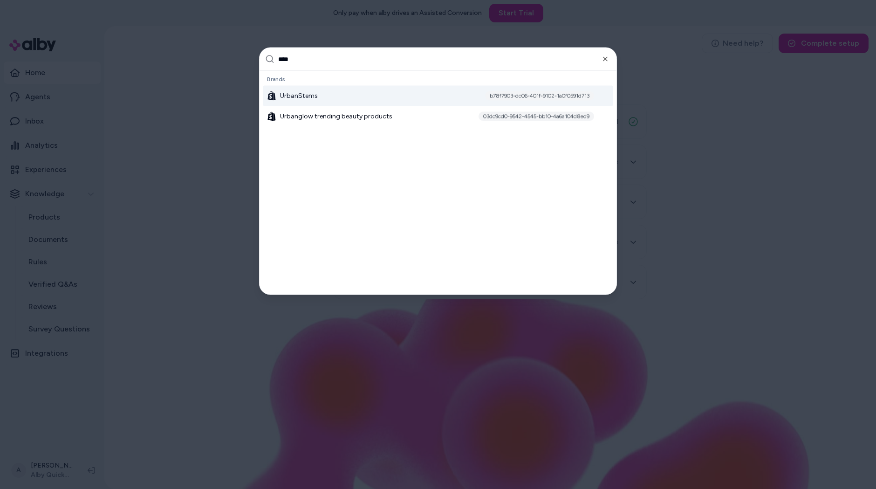
type input "*****"
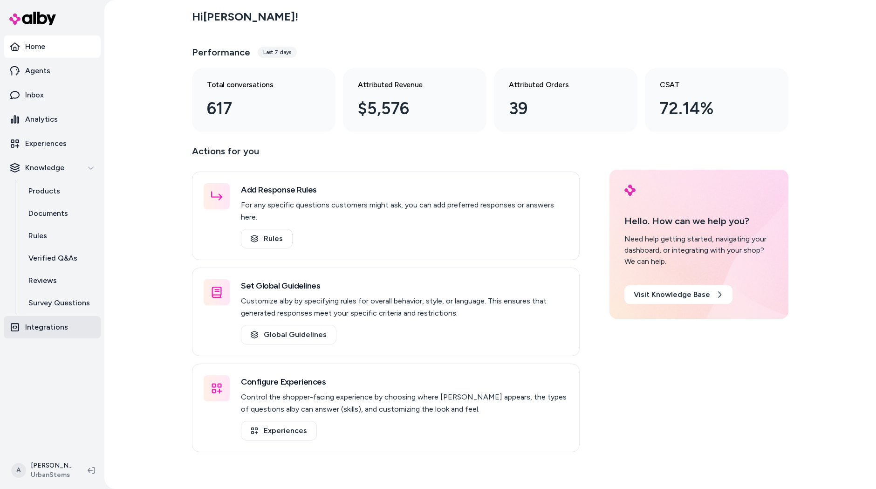
click at [72, 319] on link "Integrations" at bounding box center [52, 327] width 97 height 22
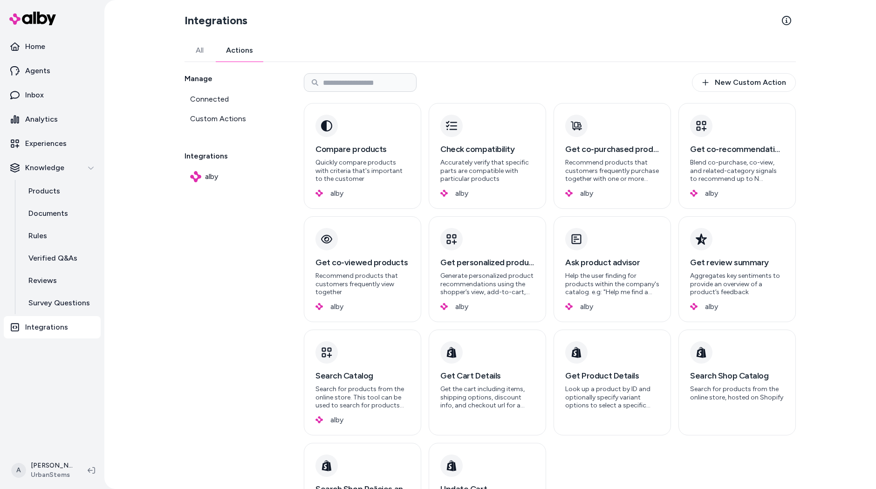
click at [249, 45] on link "Actions" at bounding box center [239, 50] width 49 height 22
click at [195, 52] on link "All" at bounding box center [200, 50] width 30 height 22
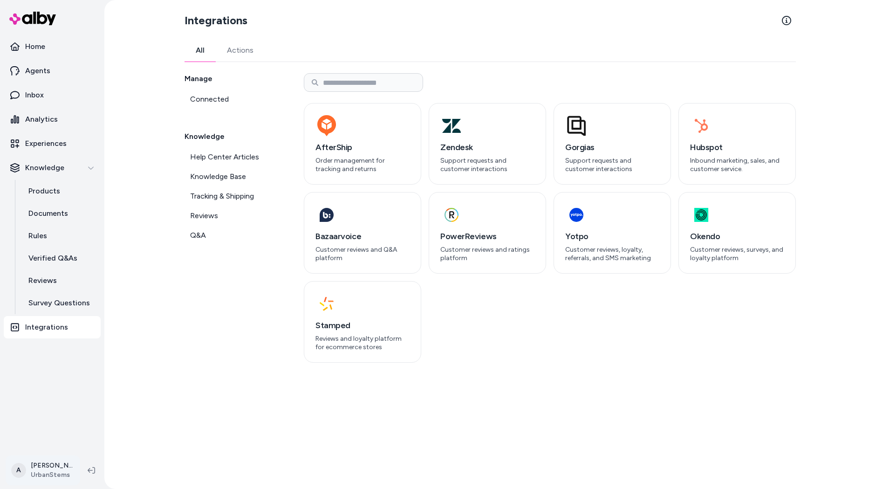
click at [58, 462] on html "Home Agents Inbox Analytics Experiences Knowledge Products Documents Rules Veri…" at bounding box center [438, 244] width 876 height 489
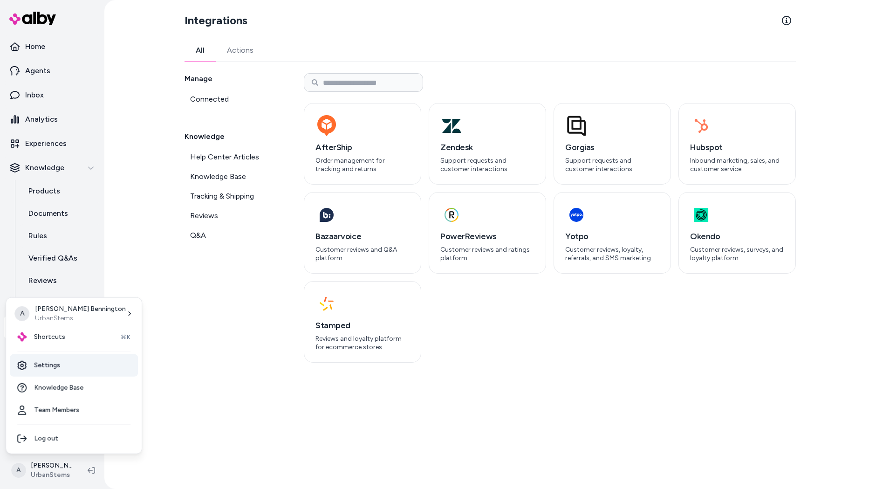
click at [90, 358] on link "Settings" at bounding box center [74, 365] width 128 height 22
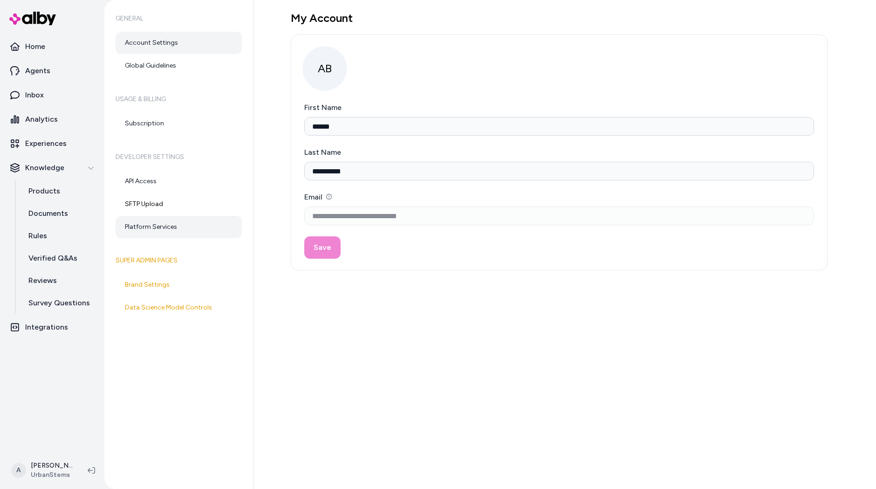
click at [166, 231] on link "Platform Services" at bounding box center [179, 227] width 126 height 22
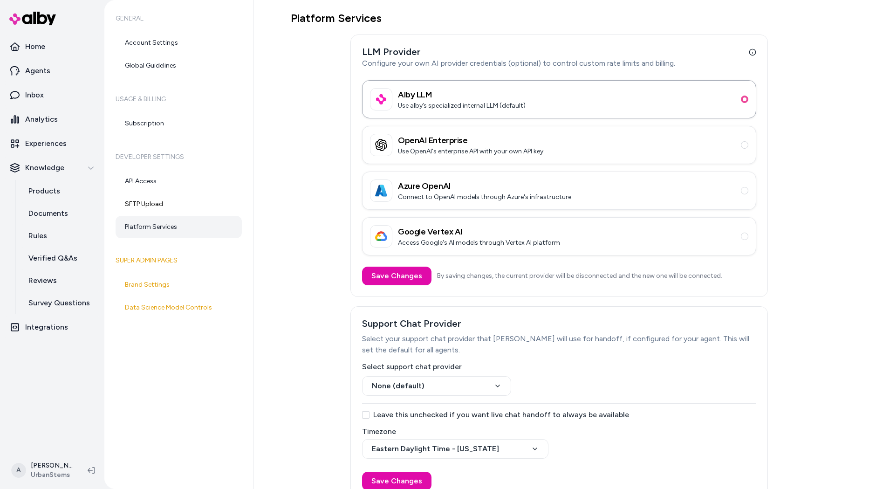
scroll to position [15, 0]
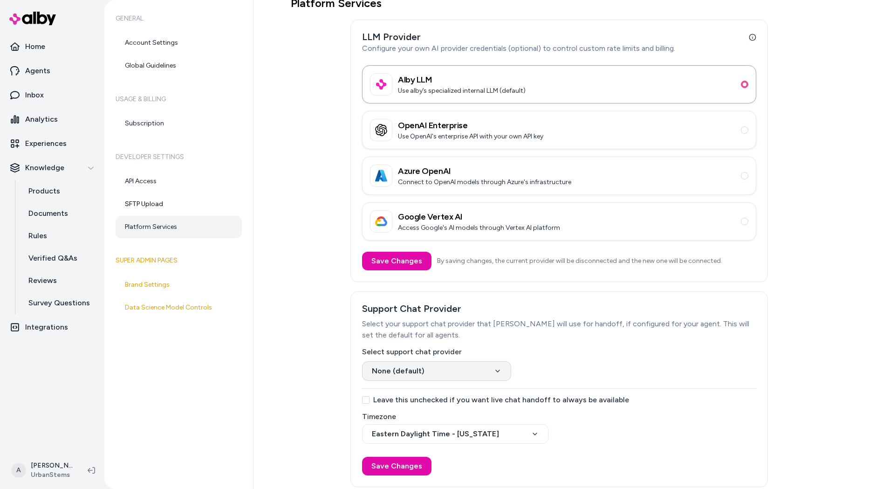
click at [417, 369] on html "Home Agents Inbox Analytics Experiences Knowledge Products Documents Rules Veri…" at bounding box center [438, 244] width 876 height 489
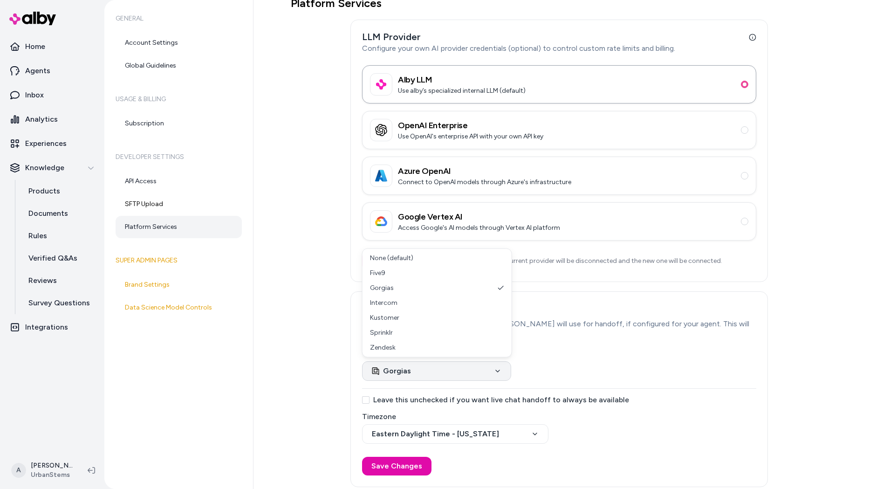
click at [439, 377] on html "Home Agents Inbox Analytics Experiences Knowledge Products Documents Rules Veri…" at bounding box center [438, 244] width 876 height 489
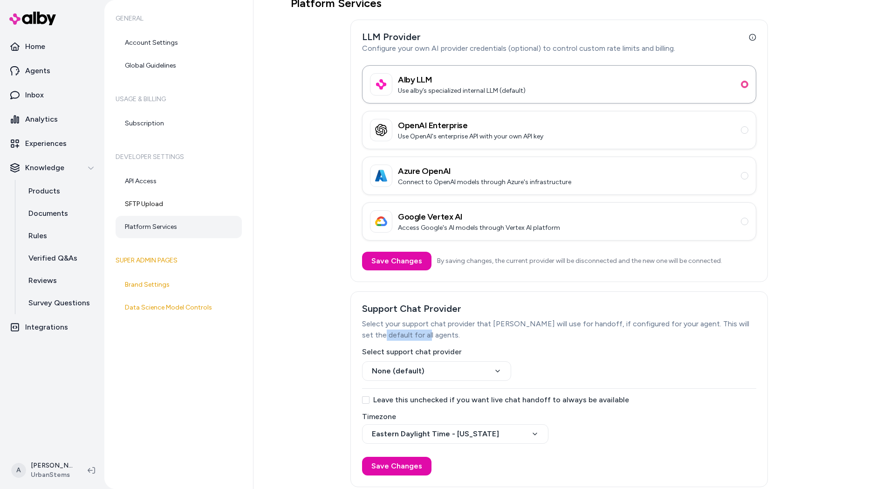
click at [323, 337] on div "Platform Services LLM Provider Configure your own AI provider credentials (opti…" at bounding box center [559, 241] width 537 height 491
click at [171, 44] on link "Account Settings" at bounding box center [179, 43] width 126 height 22
